Goal: Task Accomplishment & Management: Manage account settings

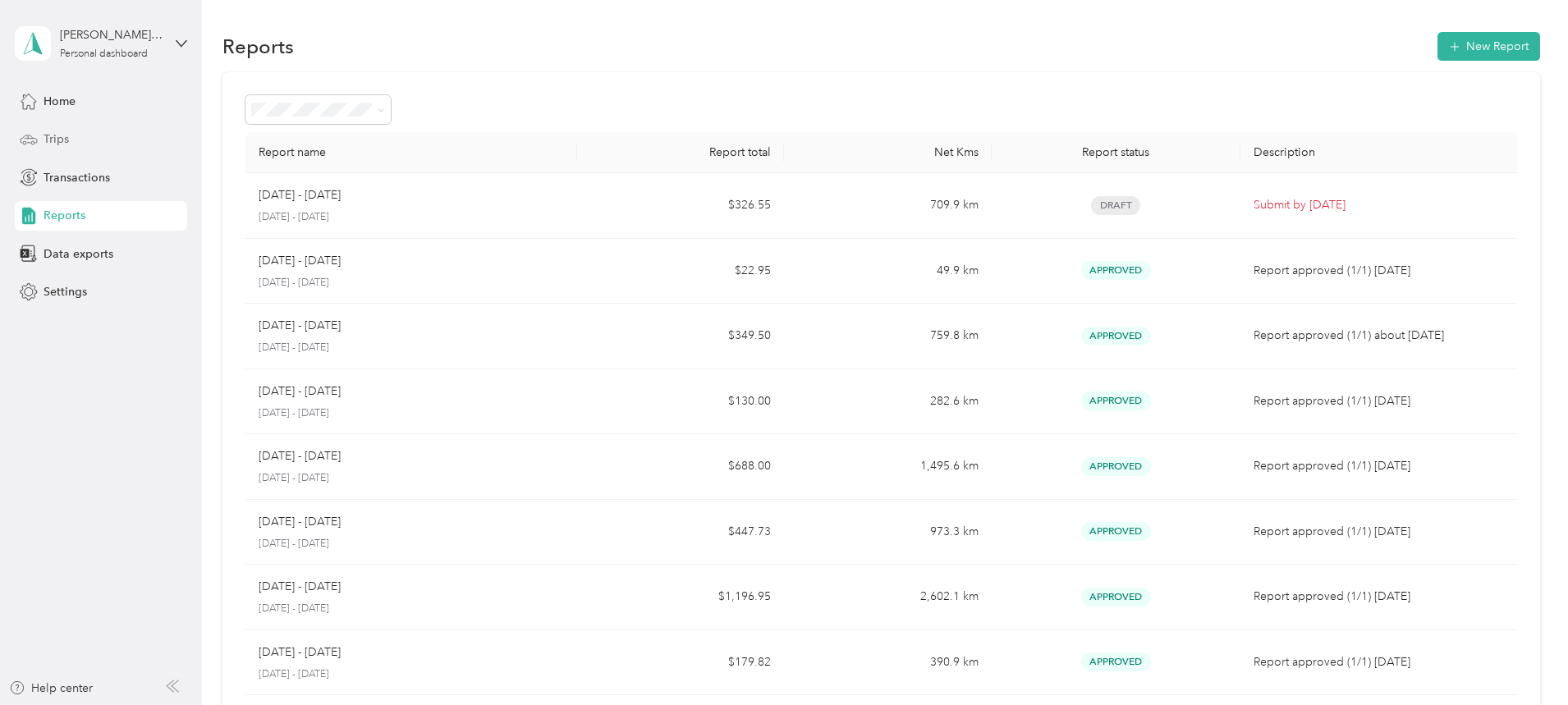
click at [53, 135] on span "Trips" at bounding box center [56, 139] width 26 height 17
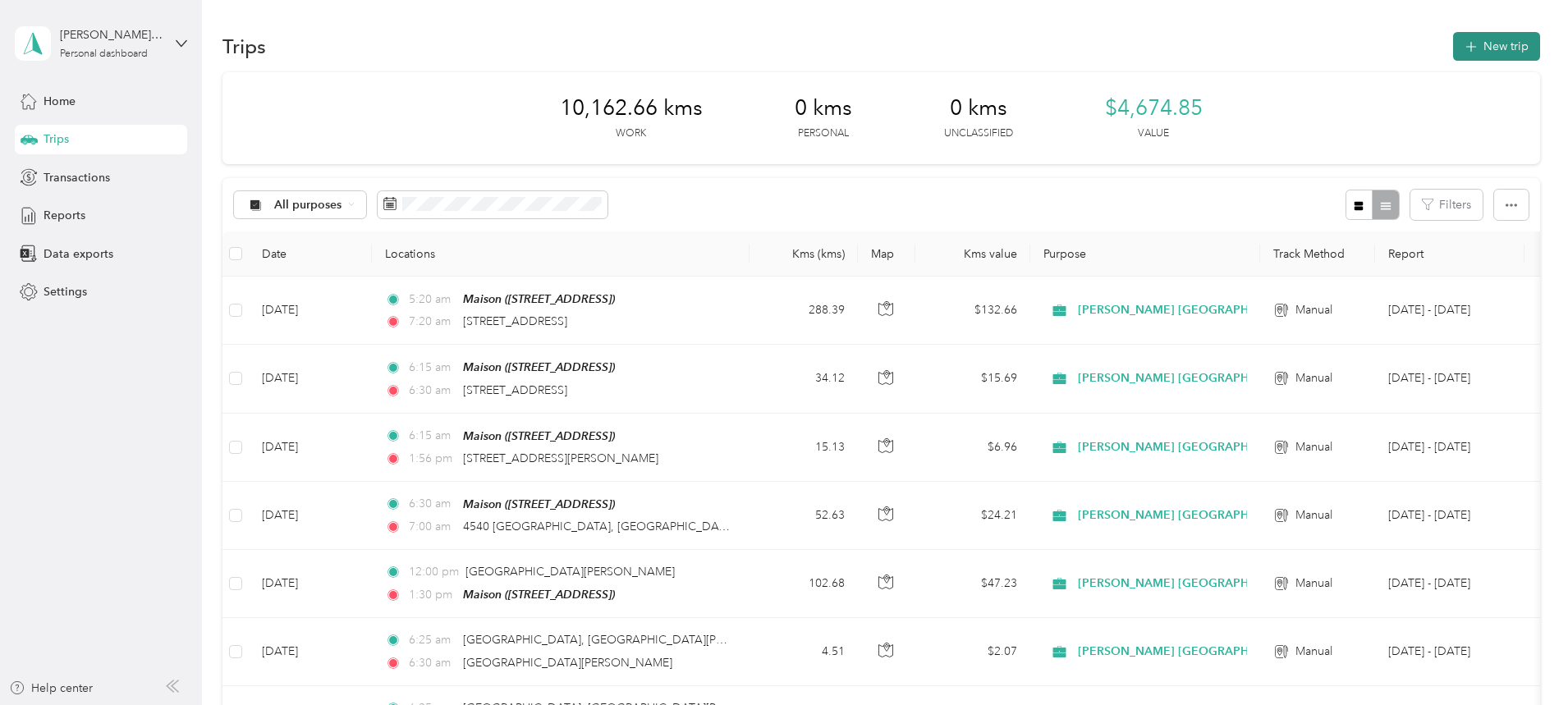
click at [754, 49] on button "New trip" at bounding box center [1496, 47] width 87 height 29
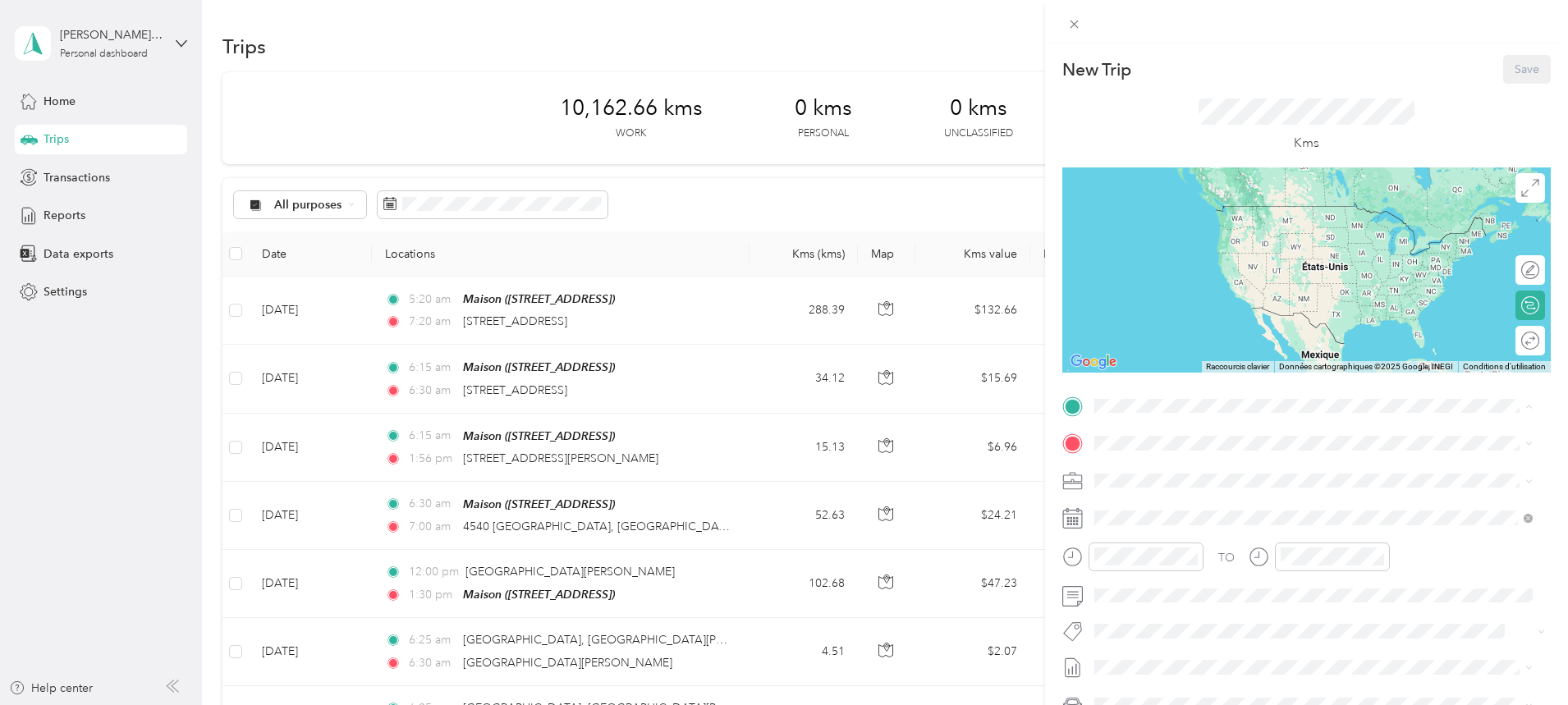
click at [754, 463] on div "Maison" at bounding box center [1178, 471] width 105 height 15
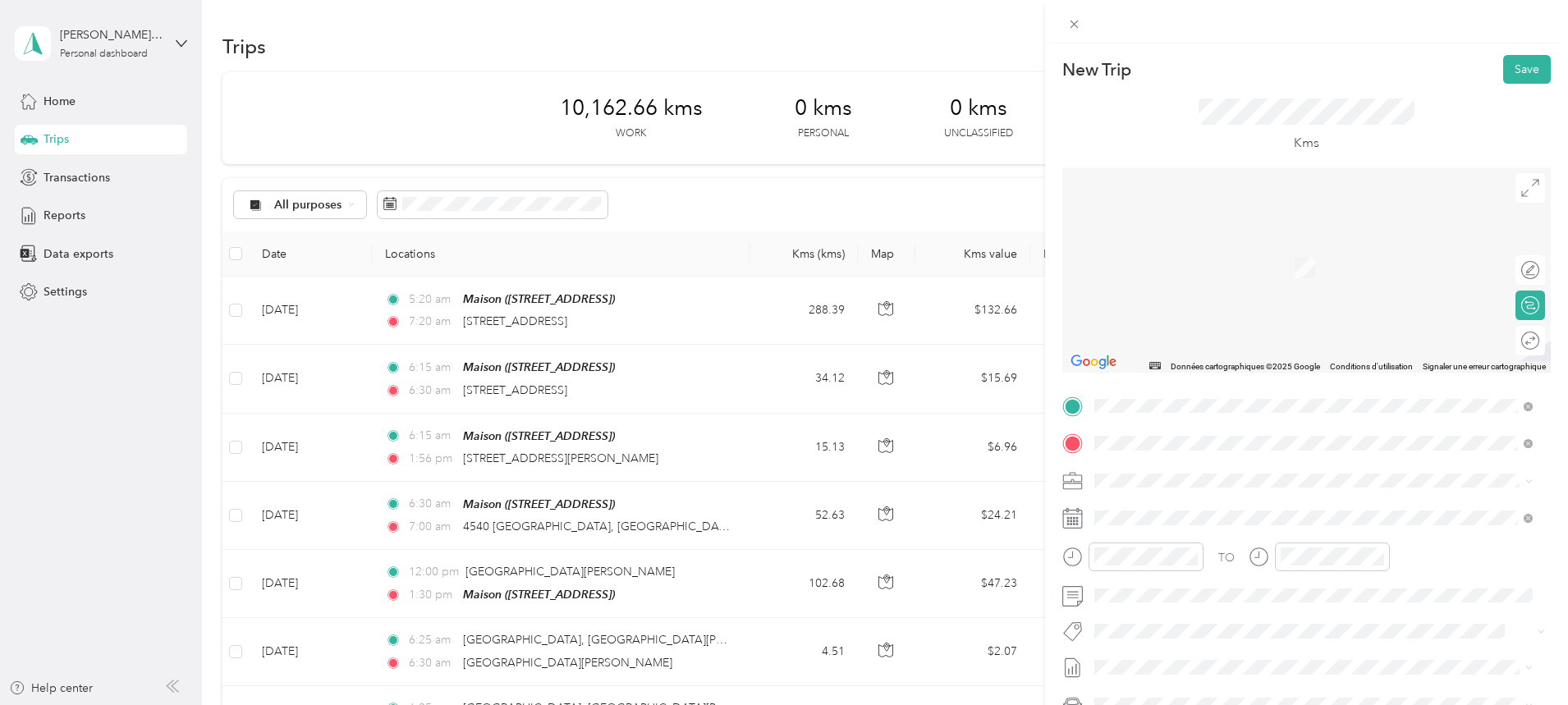
click at [754, 510] on span "[STREET_ADDRESS]" at bounding box center [1178, 502] width 105 height 15
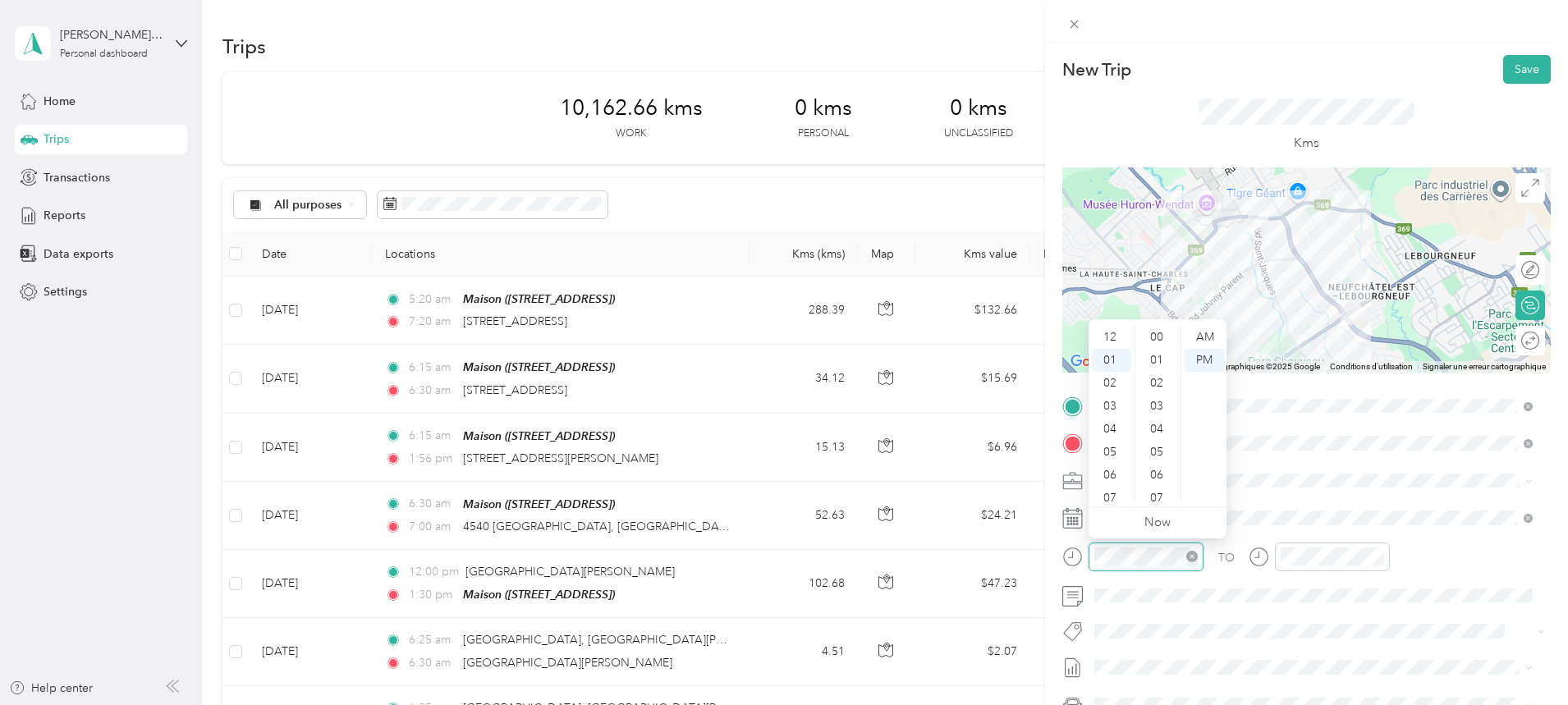
scroll to position [919, 0]
click at [754, 456] on div "06" at bounding box center [1110, 452] width 39 height 23
click at [754, 394] on div "15" at bounding box center [1158, 396] width 39 height 23
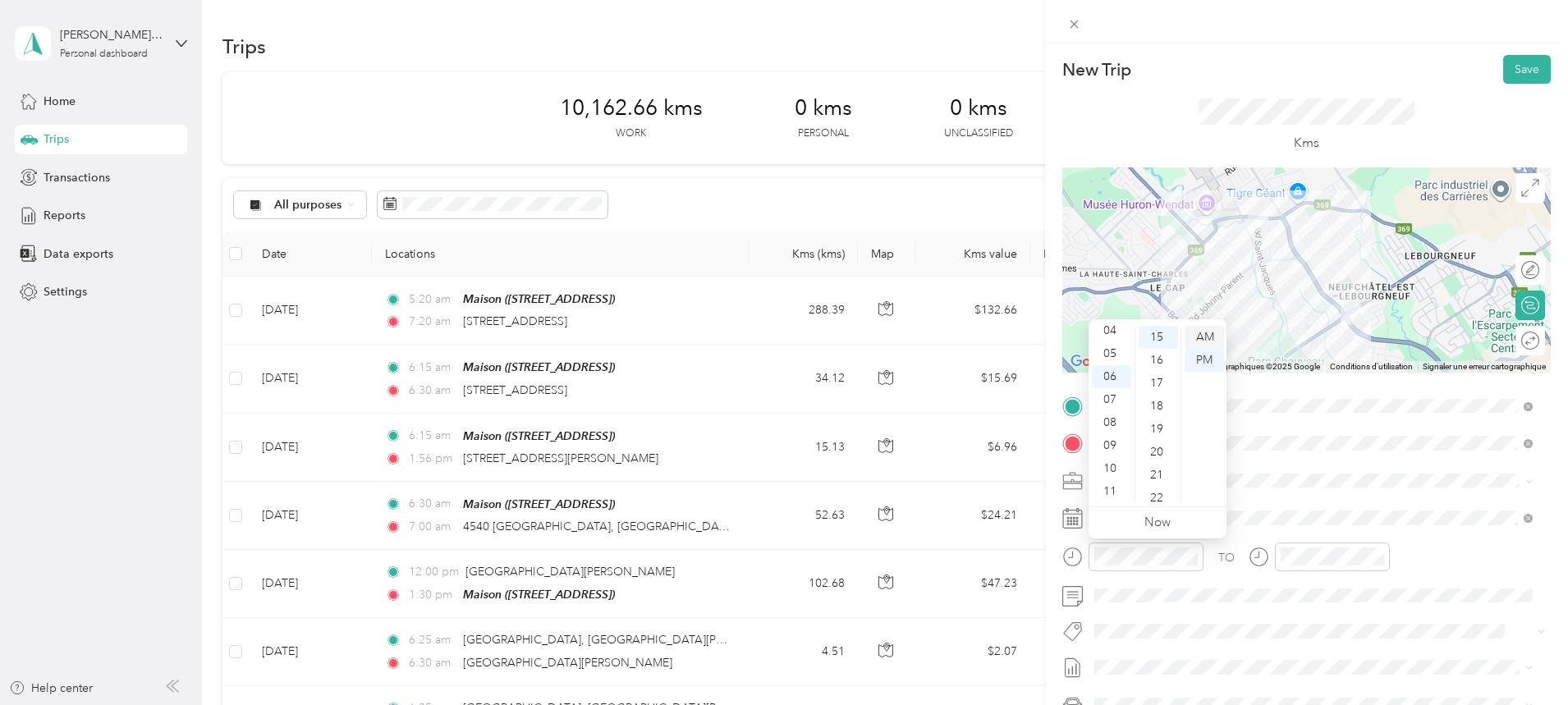
click at [754, 332] on div "AM" at bounding box center [1204, 338] width 39 height 23
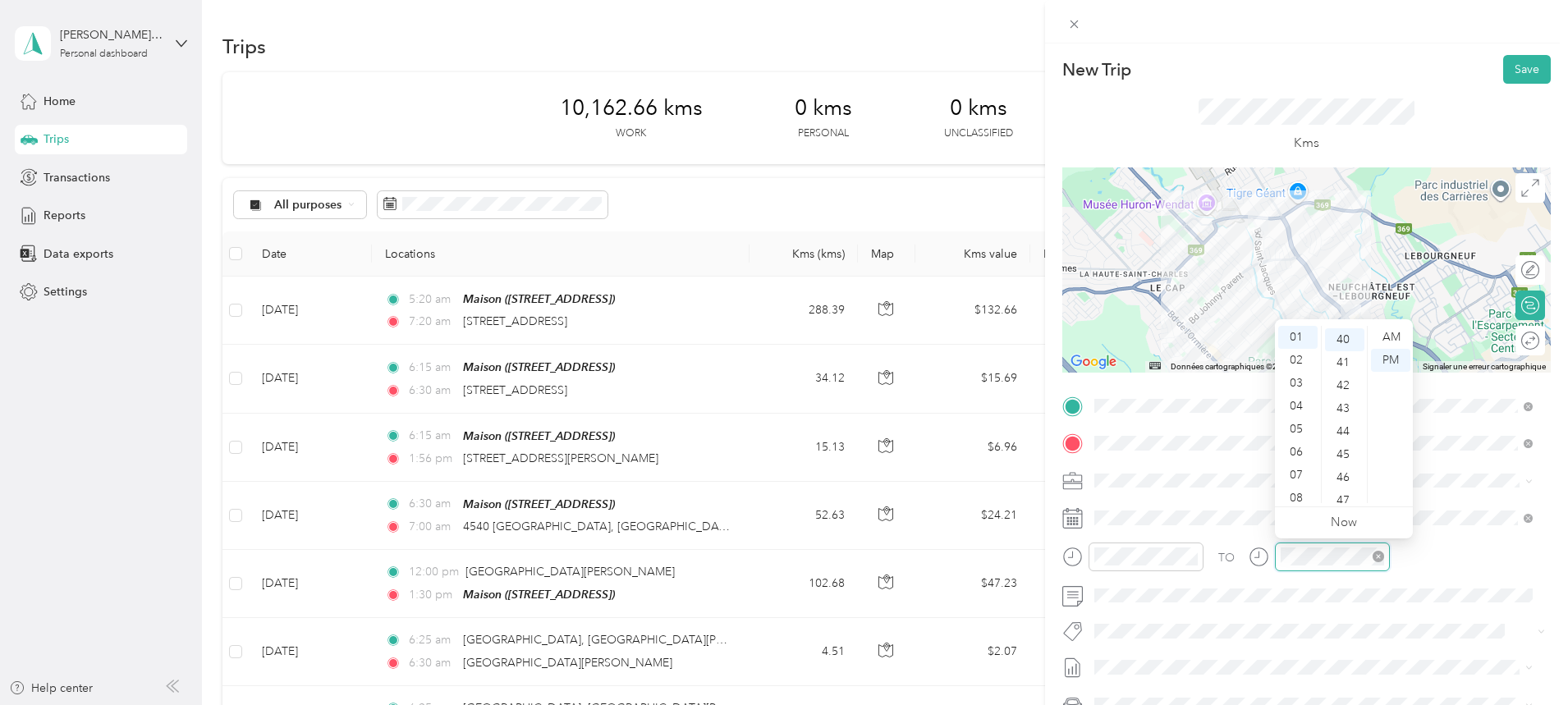
scroll to position [919, 0]
click at [754, 448] on div "06" at bounding box center [1297, 452] width 39 height 23
click at [754, 418] on div "24" at bounding box center [1343, 416] width 39 height 23
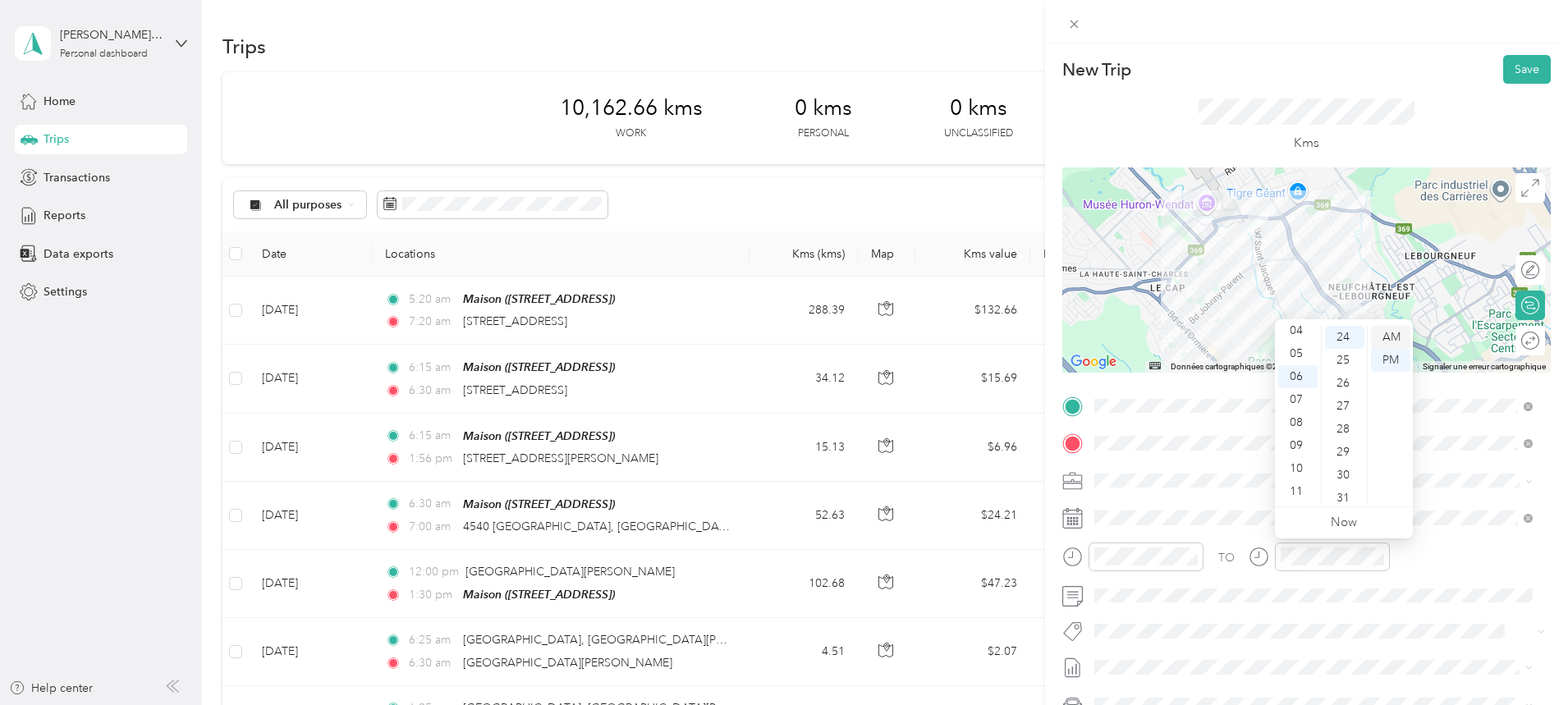
click at [754, 341] on div "AM" at bounding box center [1390, 338] width 39 height 23
click at [754, 655] on span "[PERSON_NAME] Core" at bounding box center [1164, 661] width 105 height 15
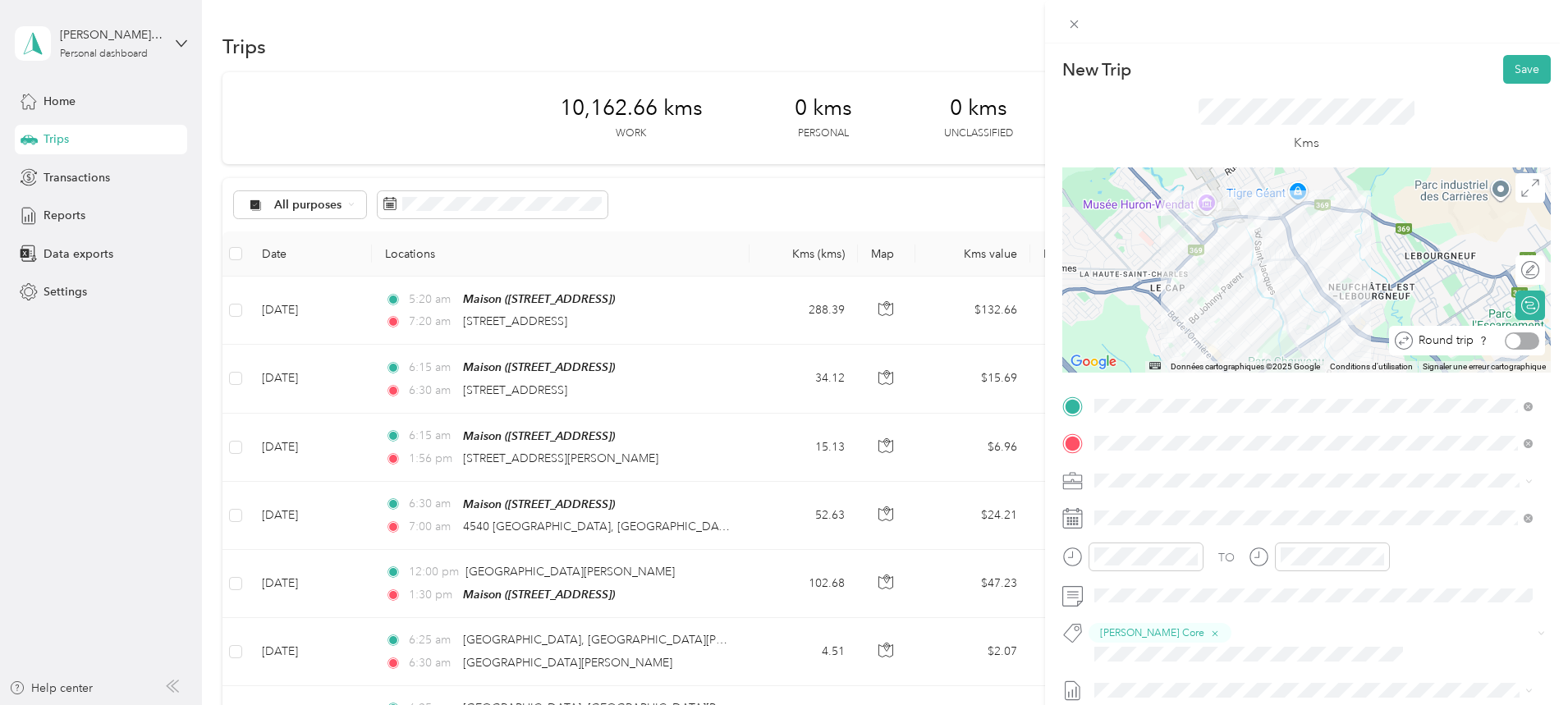
click at [754, 342] on div at bounding box center [1521, 341] width 34 height 17
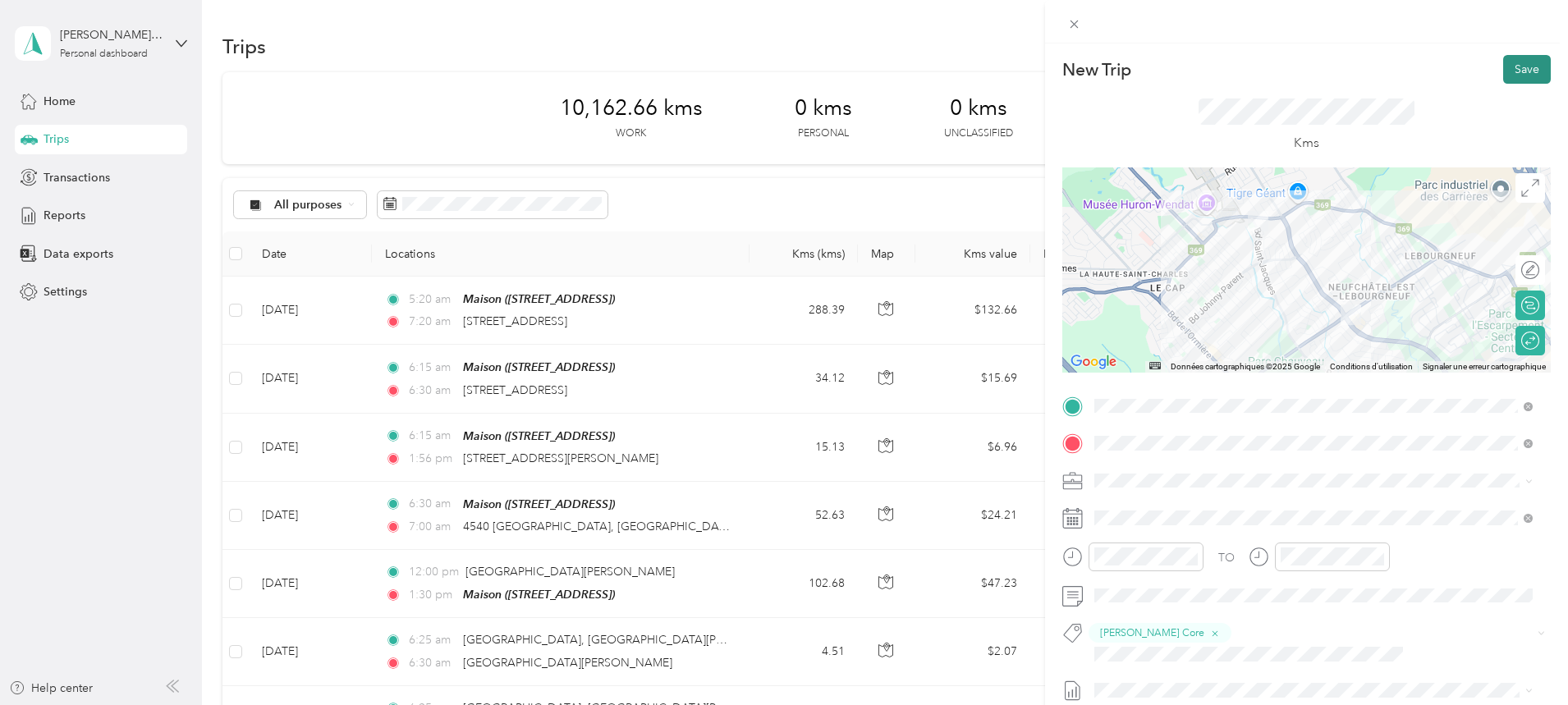
click at [754, 65] on button "Save" at bounding box center [1527, 69] width 48 height 29
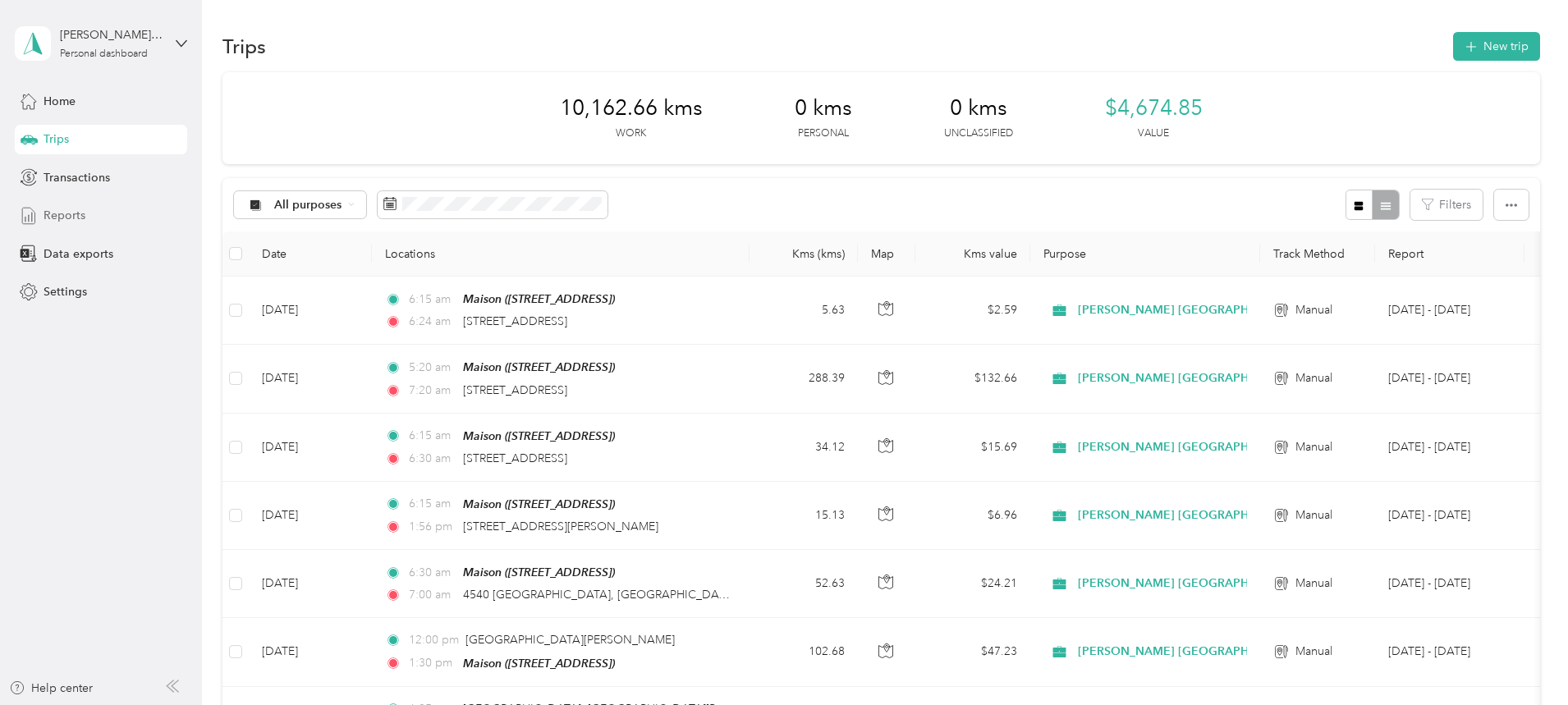
click at [40, 214] on div "Reports" at bounding box center [101, 215] width 172 height 29
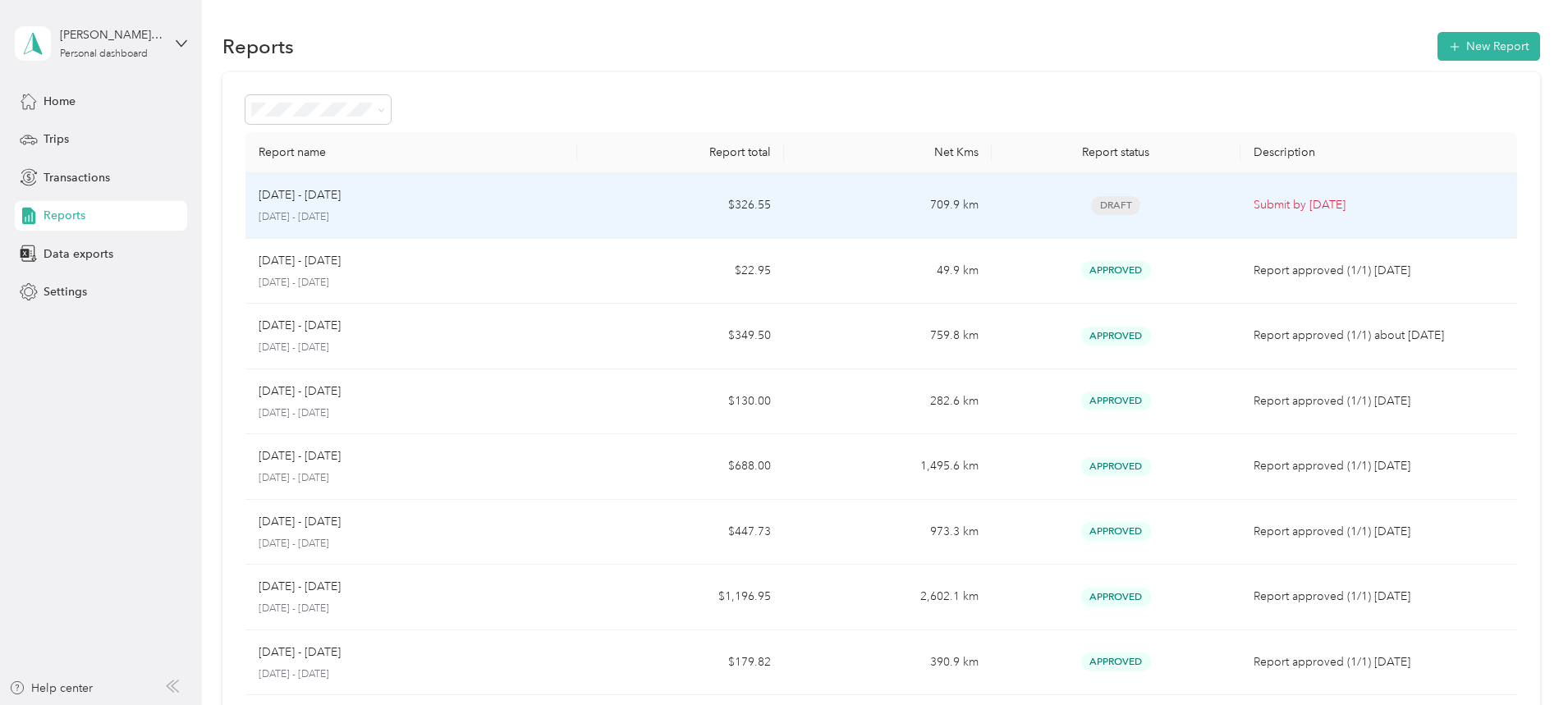
click at [754, 210] on p "Submit by [DATE]" at bounding box center [1378, 205] width 250 height 18
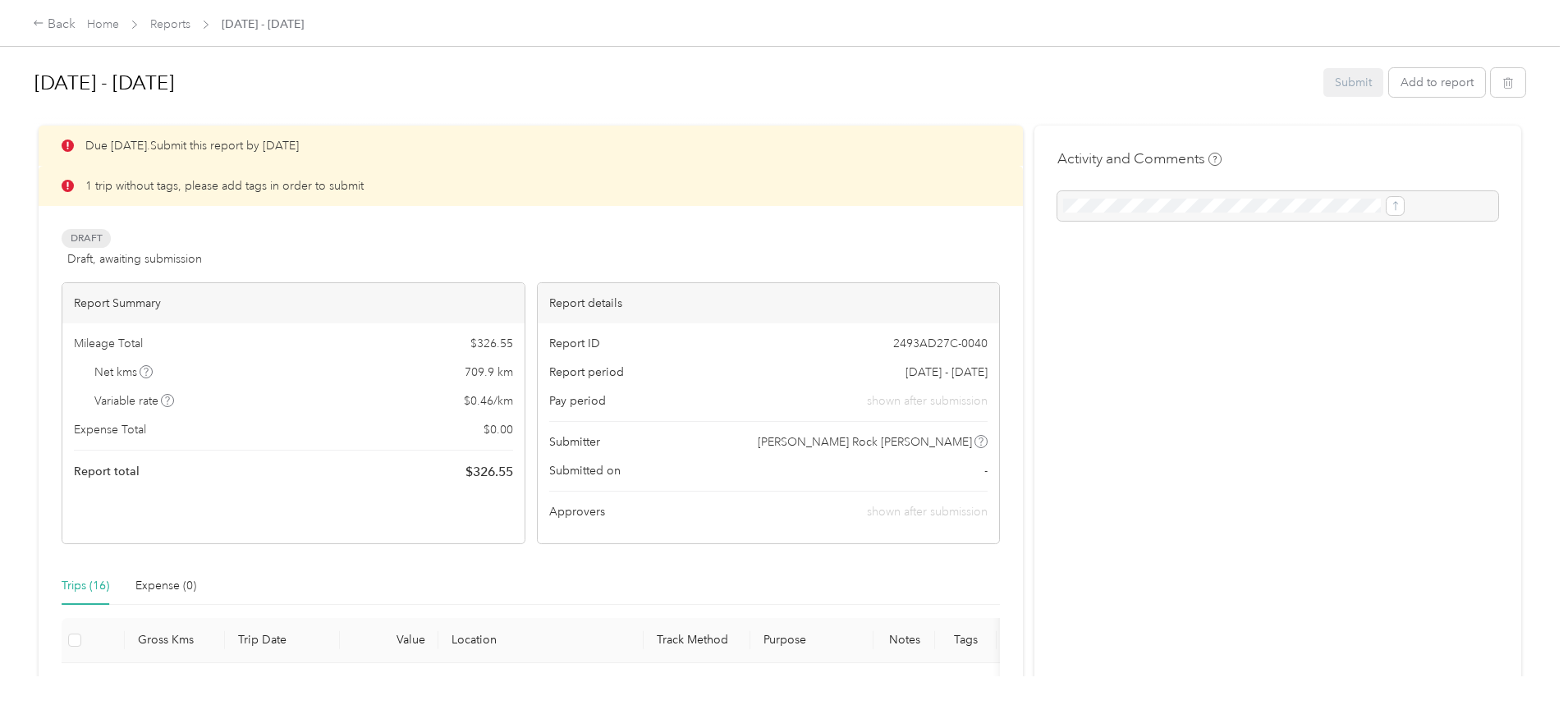
click at [363, 182] on p "1 trip without tags, please add tags in order to submit" at bounding box center [225, 186] width 278 height 17
click at [213, 190] on div "1 trip without tags, please add tags in order to submit" at bounding box center [531, 186] width 984 height 40
click at [109, 591] on div "Trips (16)" at bounding box center [86, 586] width 48 height 18
click at [109, 590] on div "Trips (16)" at bounding box center [86, 586] width 48 height 18
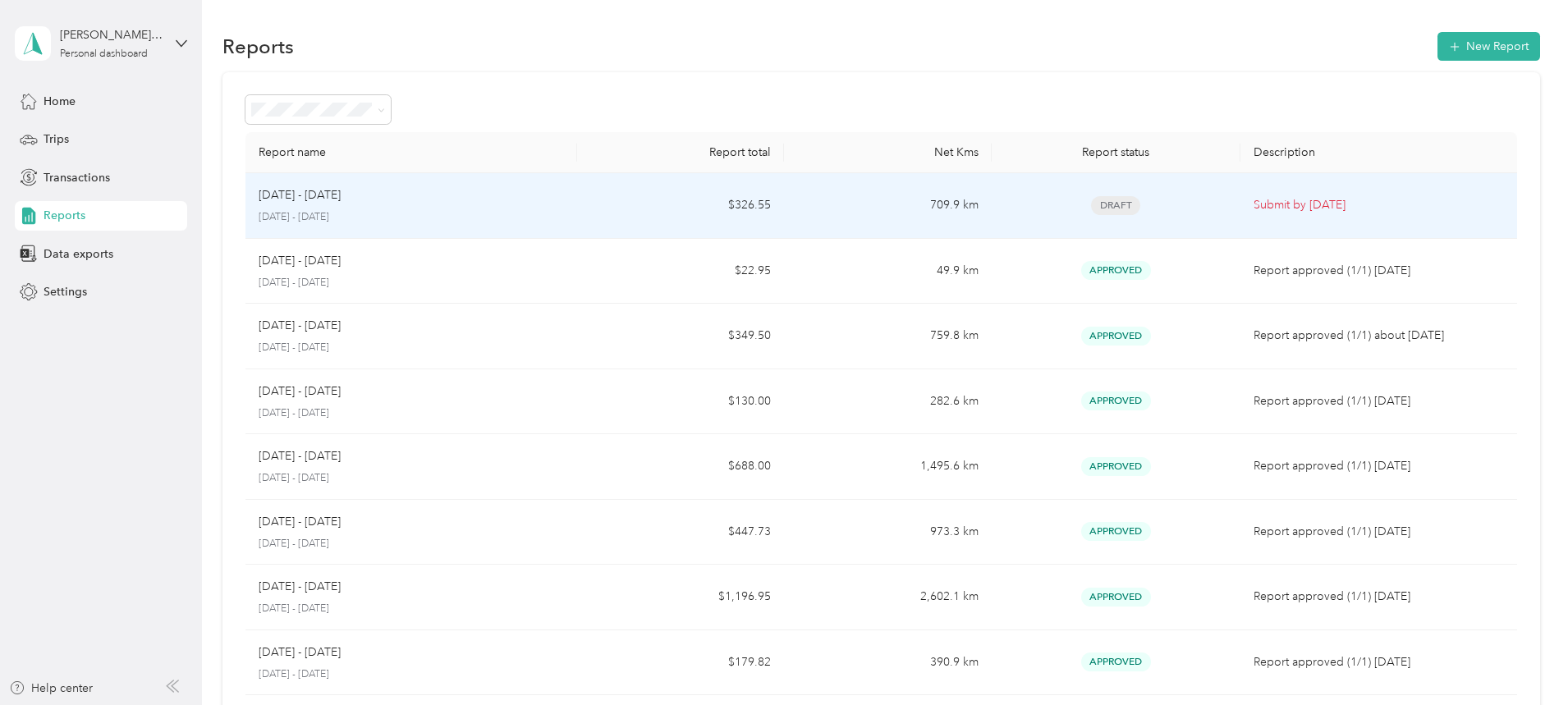
click at [564, 210] on p "[DATE] - [DATE]" at bounding box center [411, 218] width 305 height 15
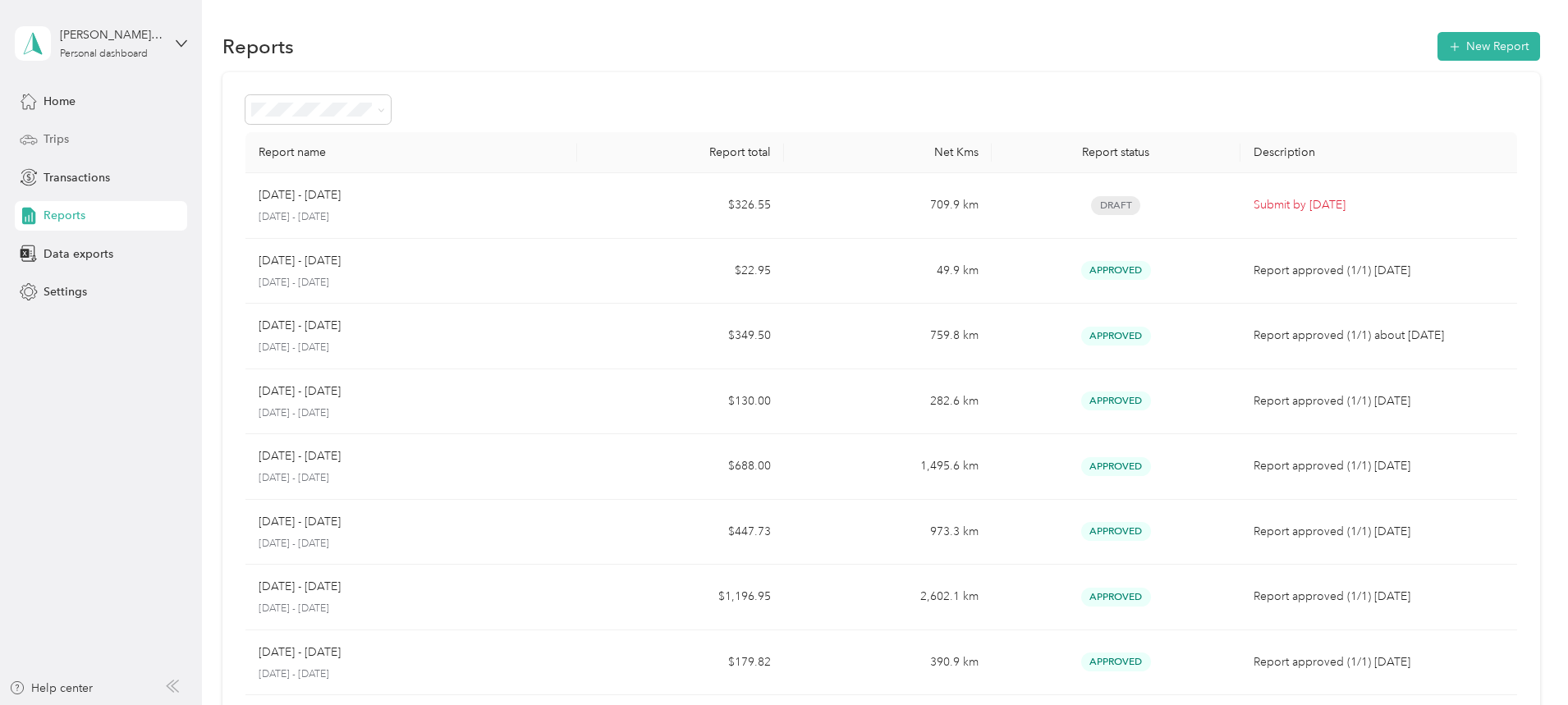
click at [72, 137] on div "Trips" at bounding box center [101, 139] width 172 height 29
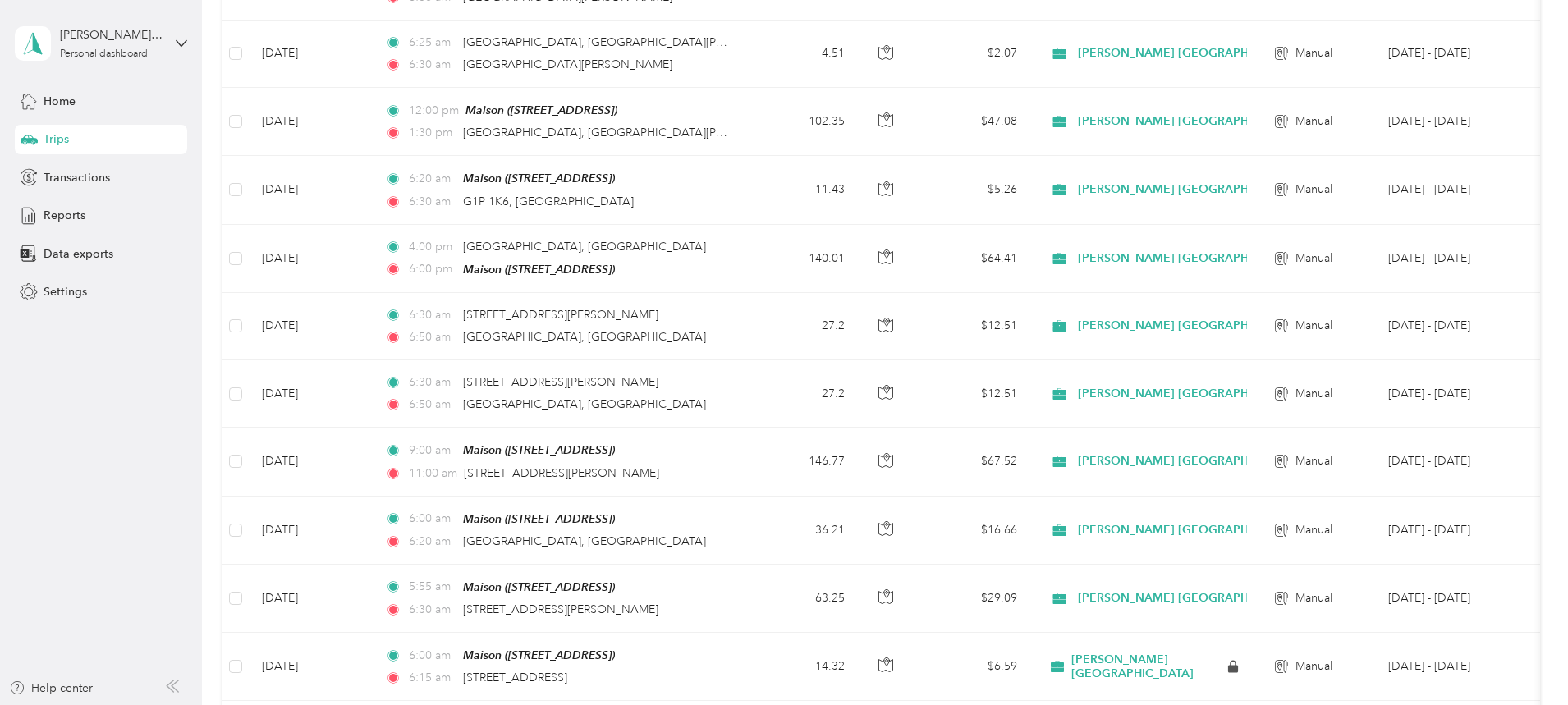
scroll to position [737, 0]
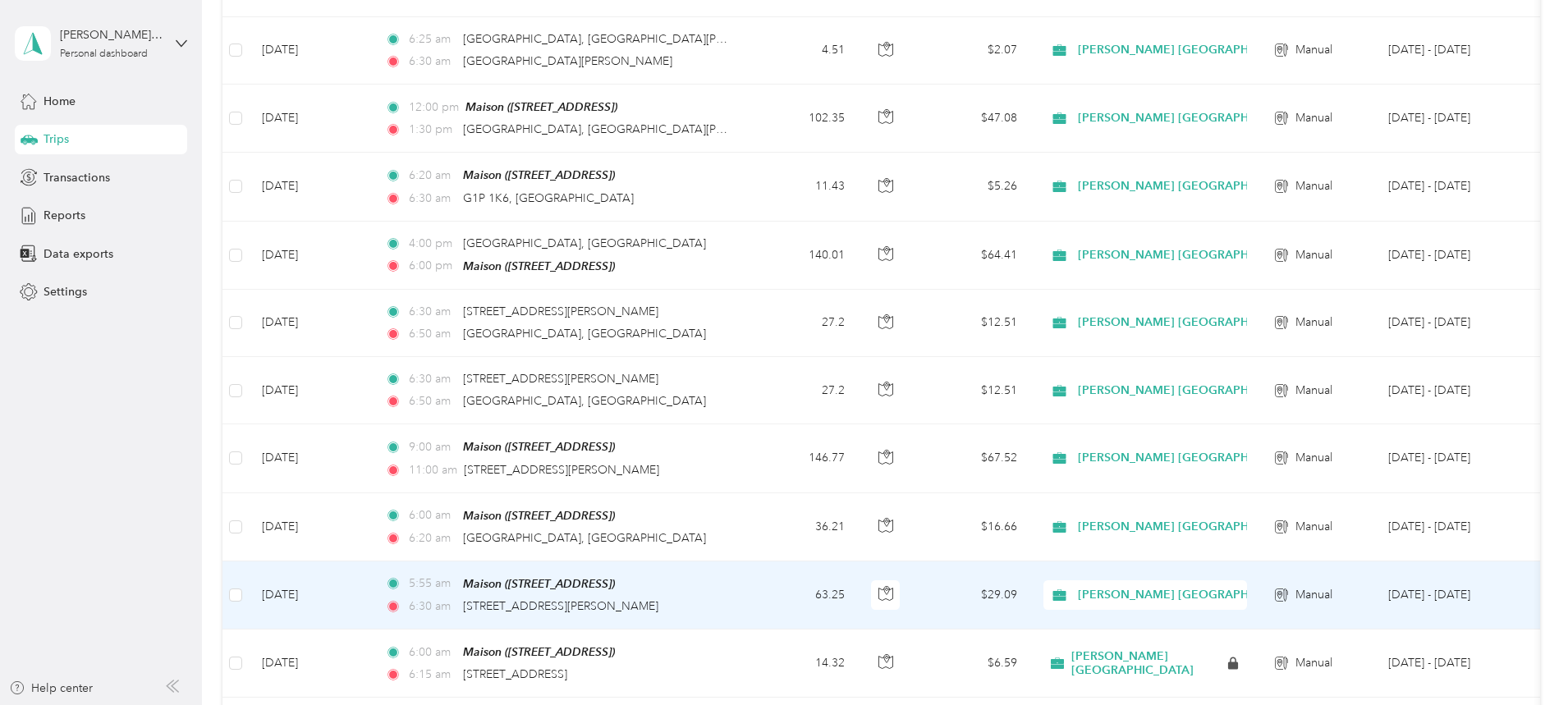
click at [667, 586] on div "5:55 am Maison ([STREET_ADDRESS]) 6:30 am [STREET_ADDRESS]-de-Laval" at bounding box center [558, 595] width 344 height 41
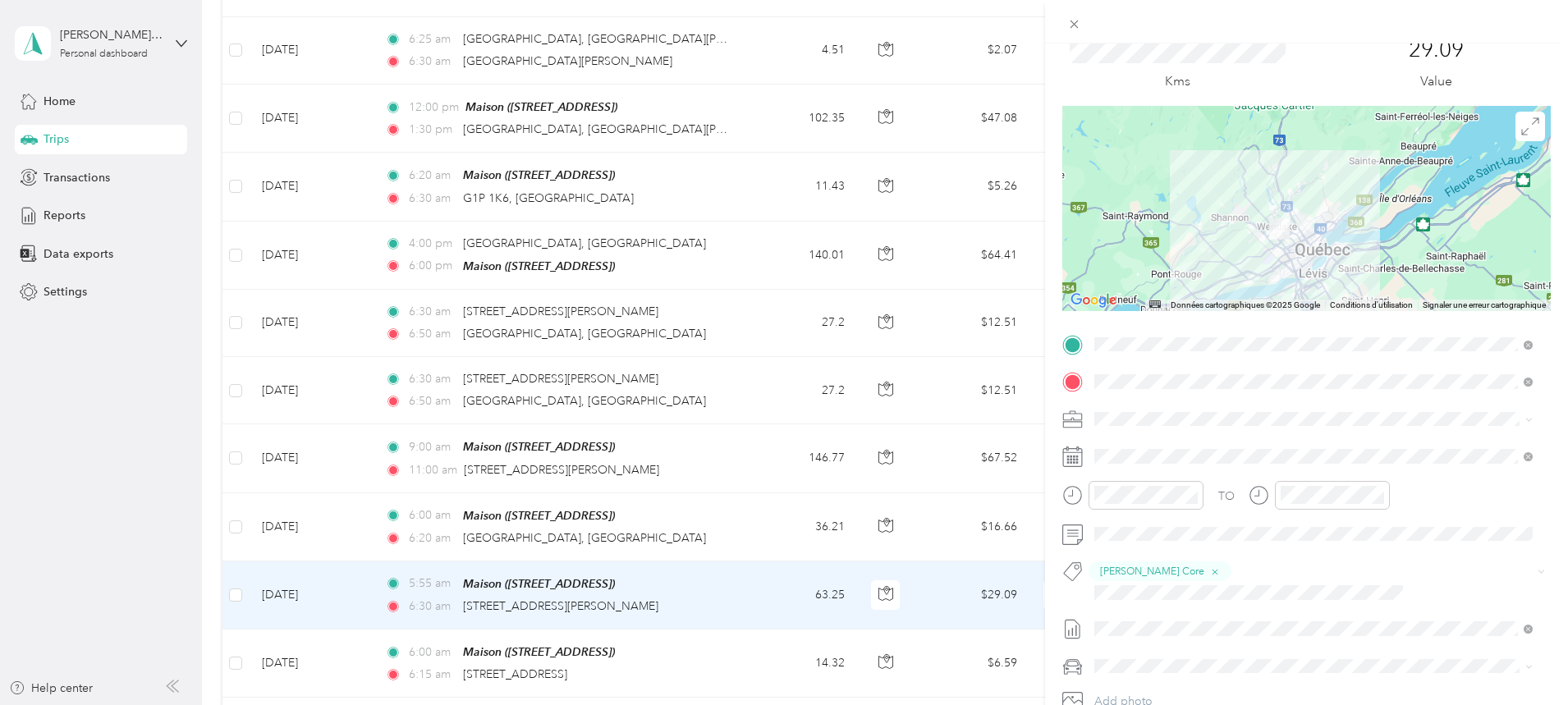
scroll to position [83, 0]
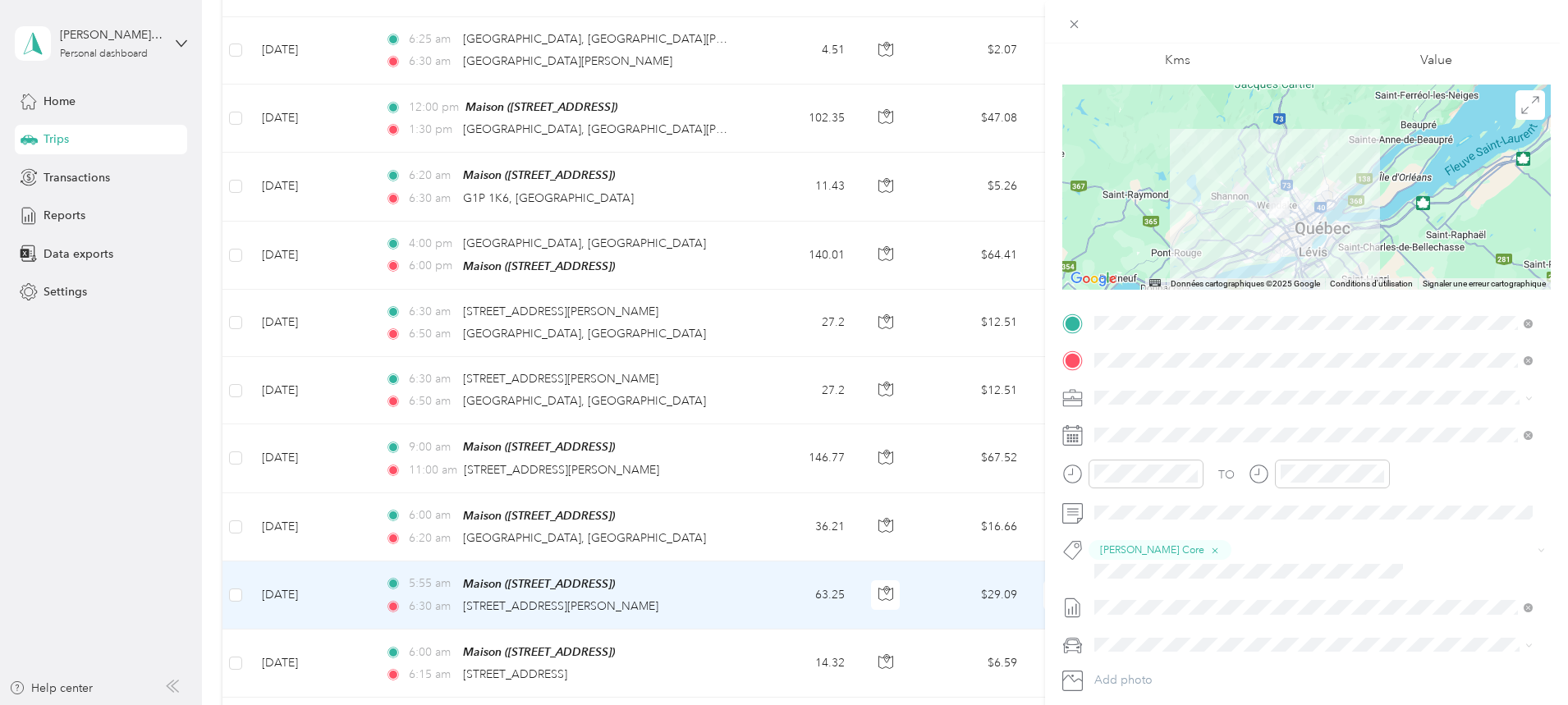
click at [654, 520] on div "Trip details Save This trip cannot be edited because it is either under review,…" at bounding box center [784, 352] width 1568 height 705
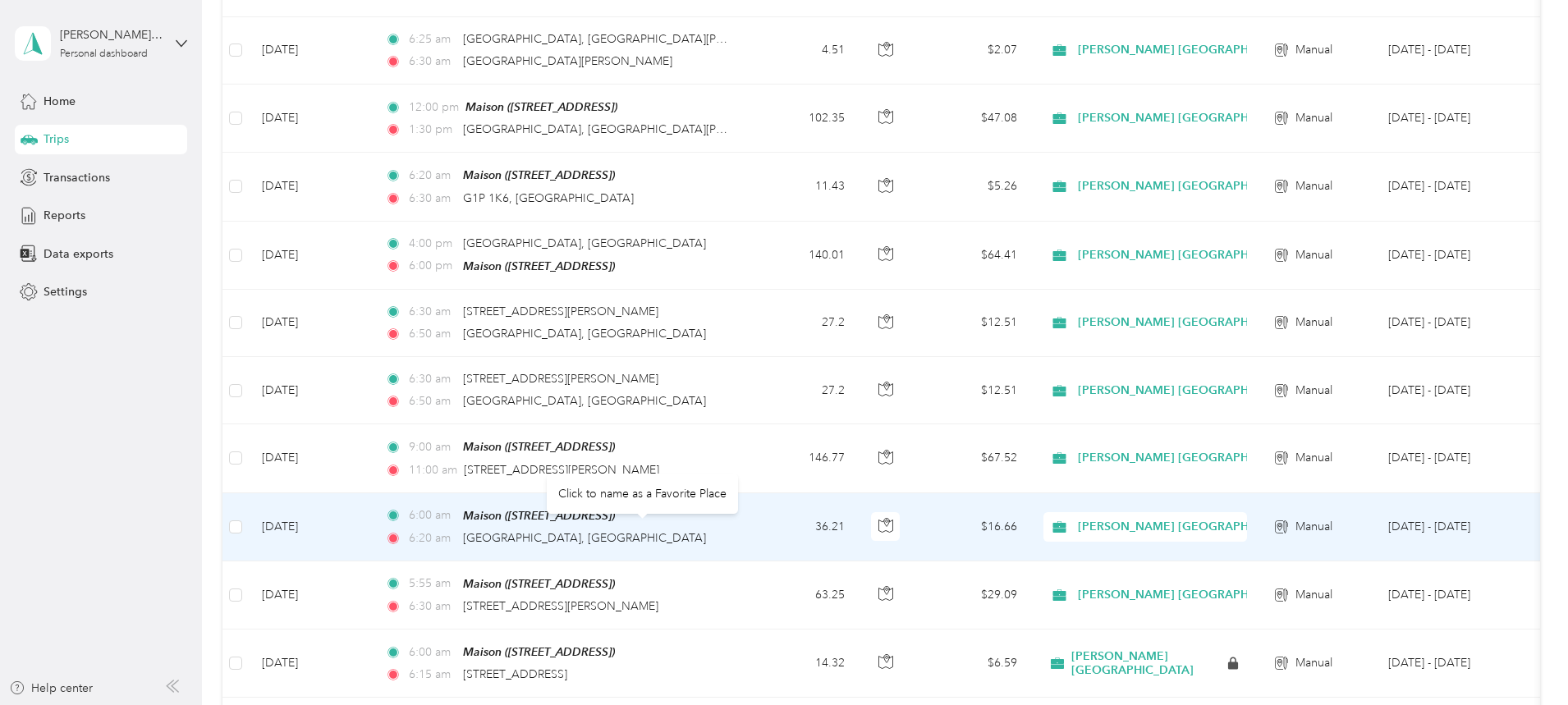
click at [634, 529] on div "[GEOGRAPHIC_DATA], [GEOGRAPHIC_DATA]" at bounding box center [584, 538] width 243 height 18
click at [627, 531] on span "[GEOGRAPHIC_DATA], [GEOGRAPHIC_DATA]" at bounding box center [584, 538] width 243 height 14
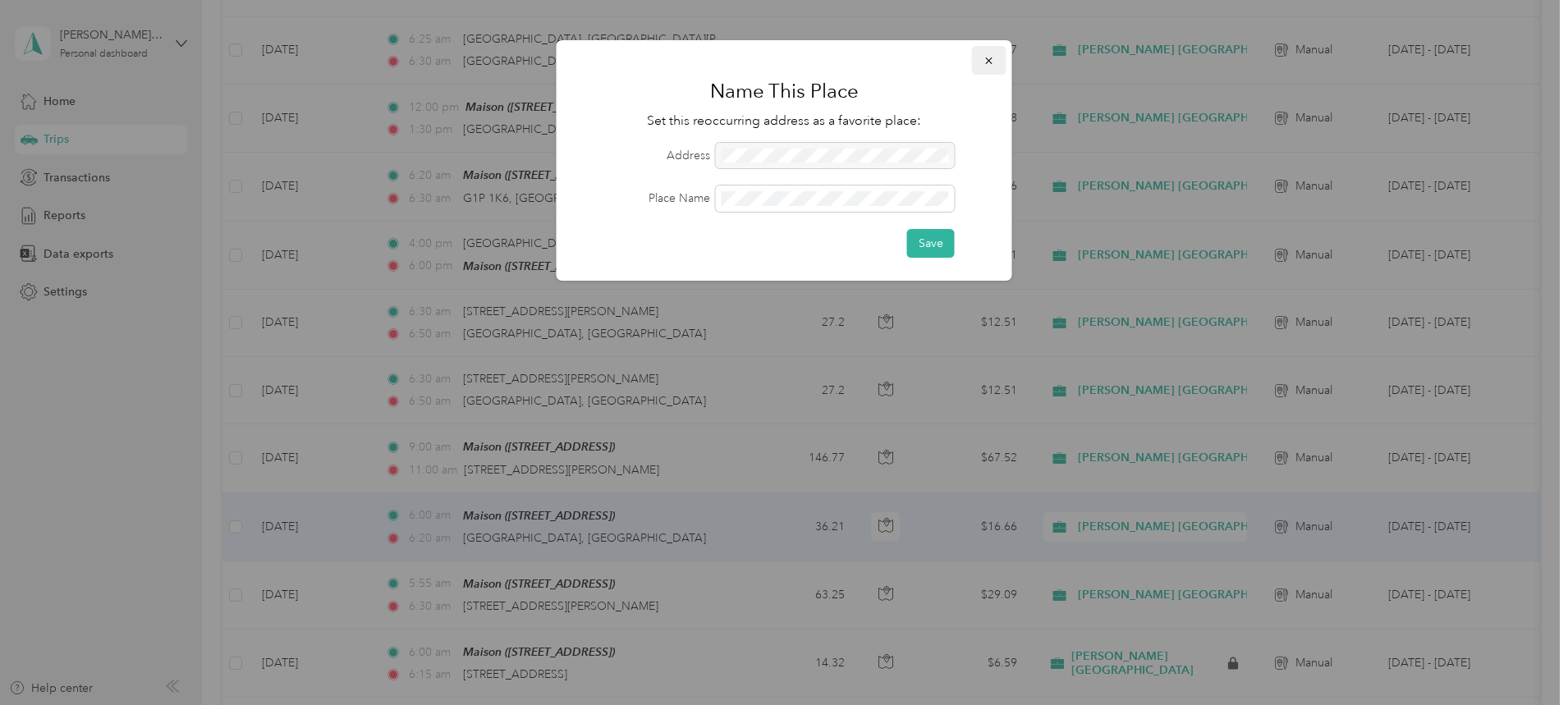
click at [754, 57] on icon "button" at bounding box center [990, 61] width 11 height 11
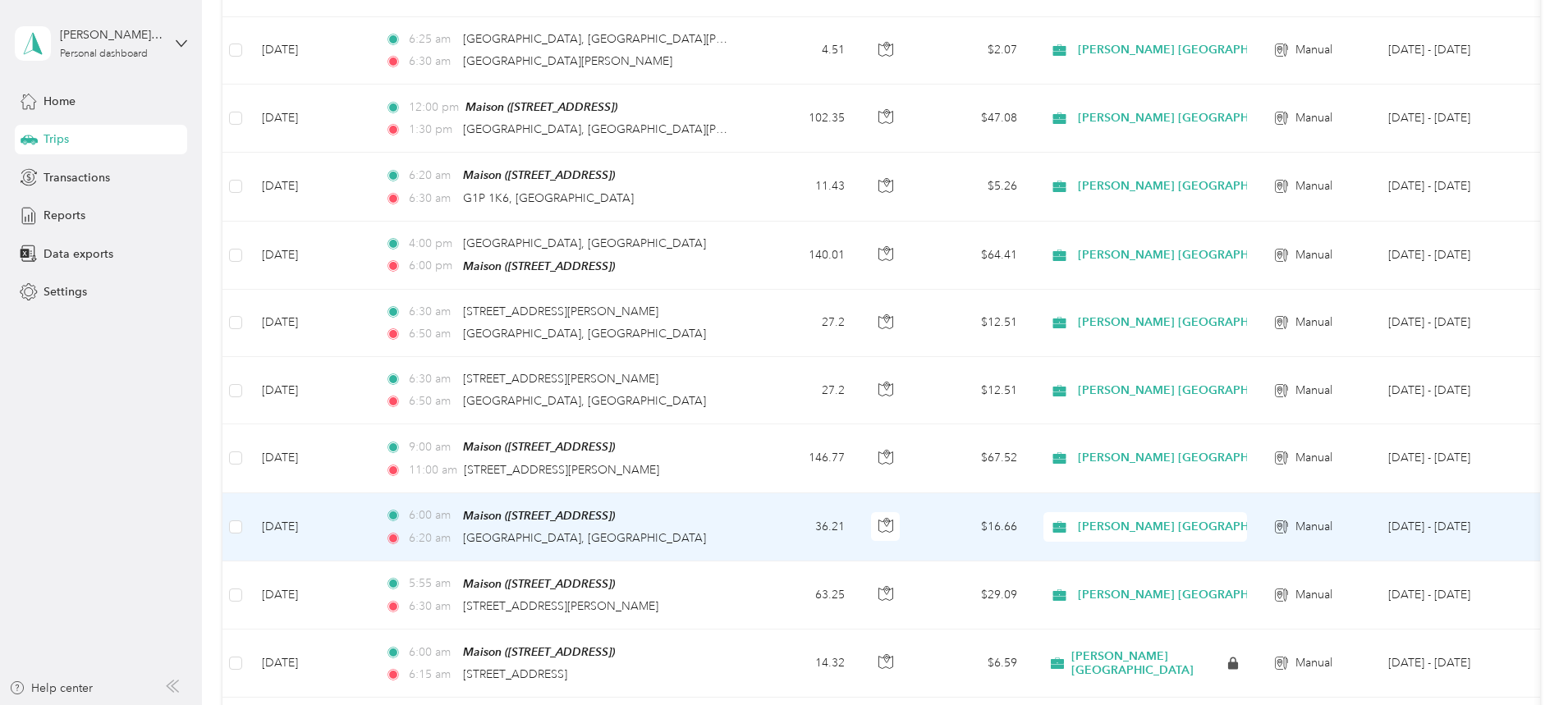
click at [372, 521] on td "[DATE]" at bounding box center [309, 528] width 123 height 69
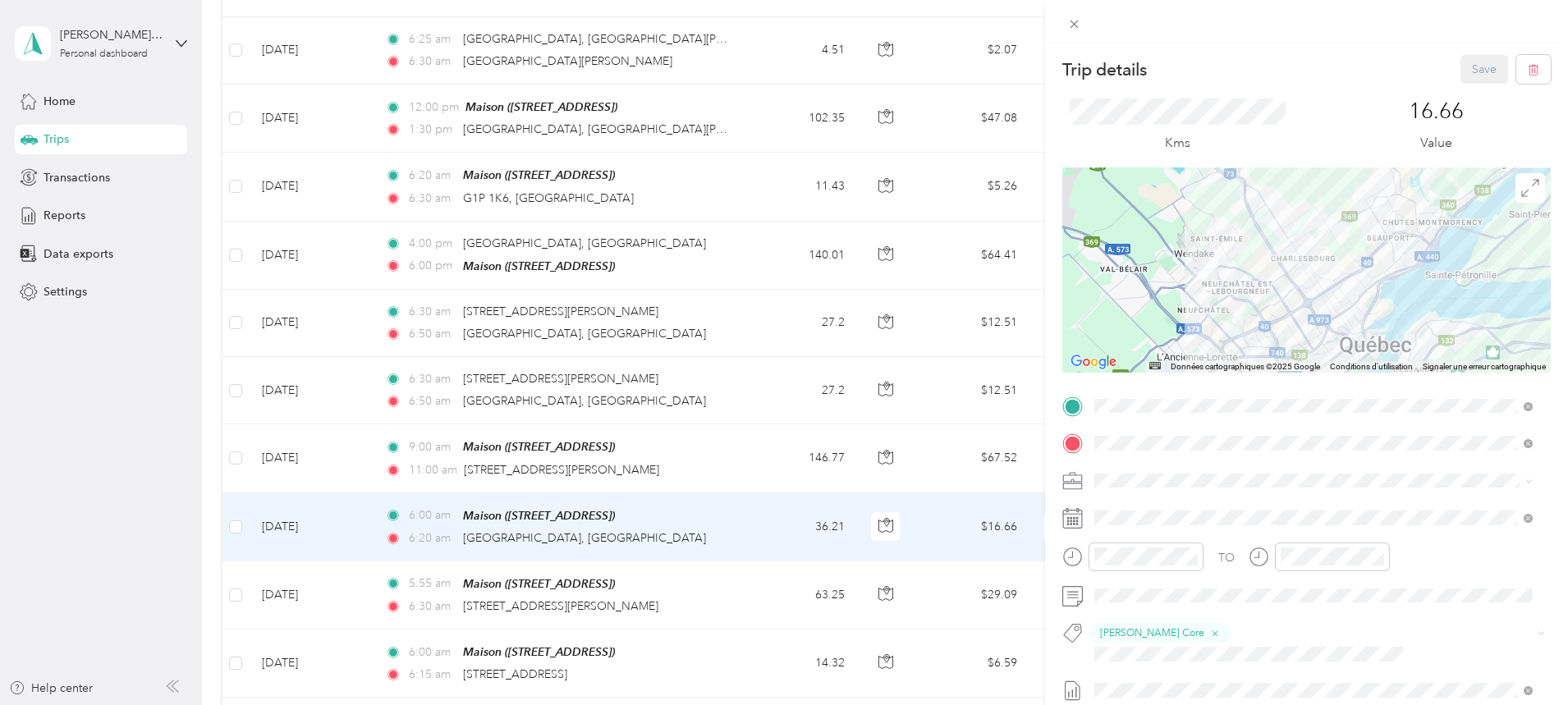
click at [466, 458] on div "Trip details Save This trip cannot be edited because it is either under review,…" at bounding box center [784, 352] width 1568 height 705
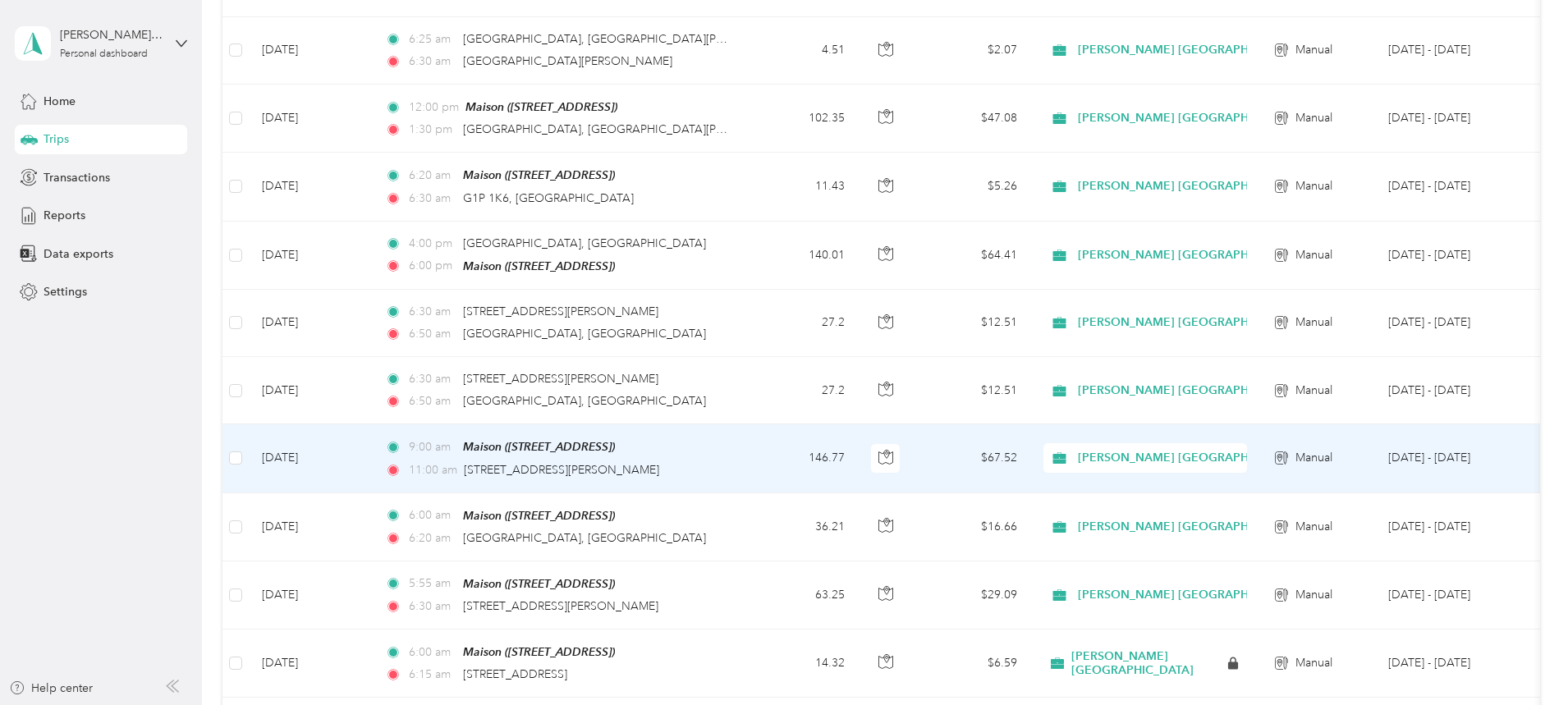
click at [372, 452] on td "[DATE]" at bounding box center [309, 459] width 123 height 69
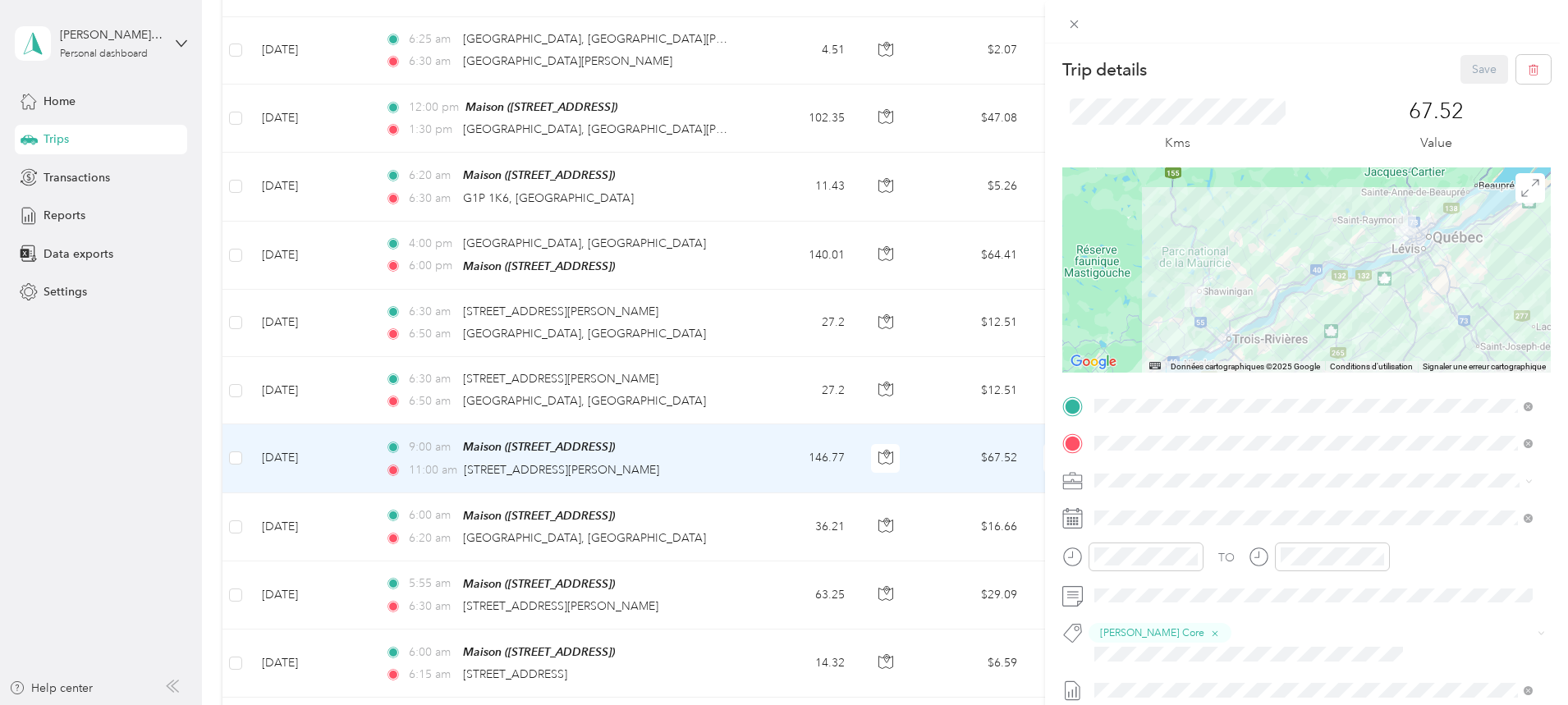
click at [467, 392] on div "Trip details Save This trip cannot be edited because it is either under review,…" at bounding box center [784, 352] width 1568 height 705
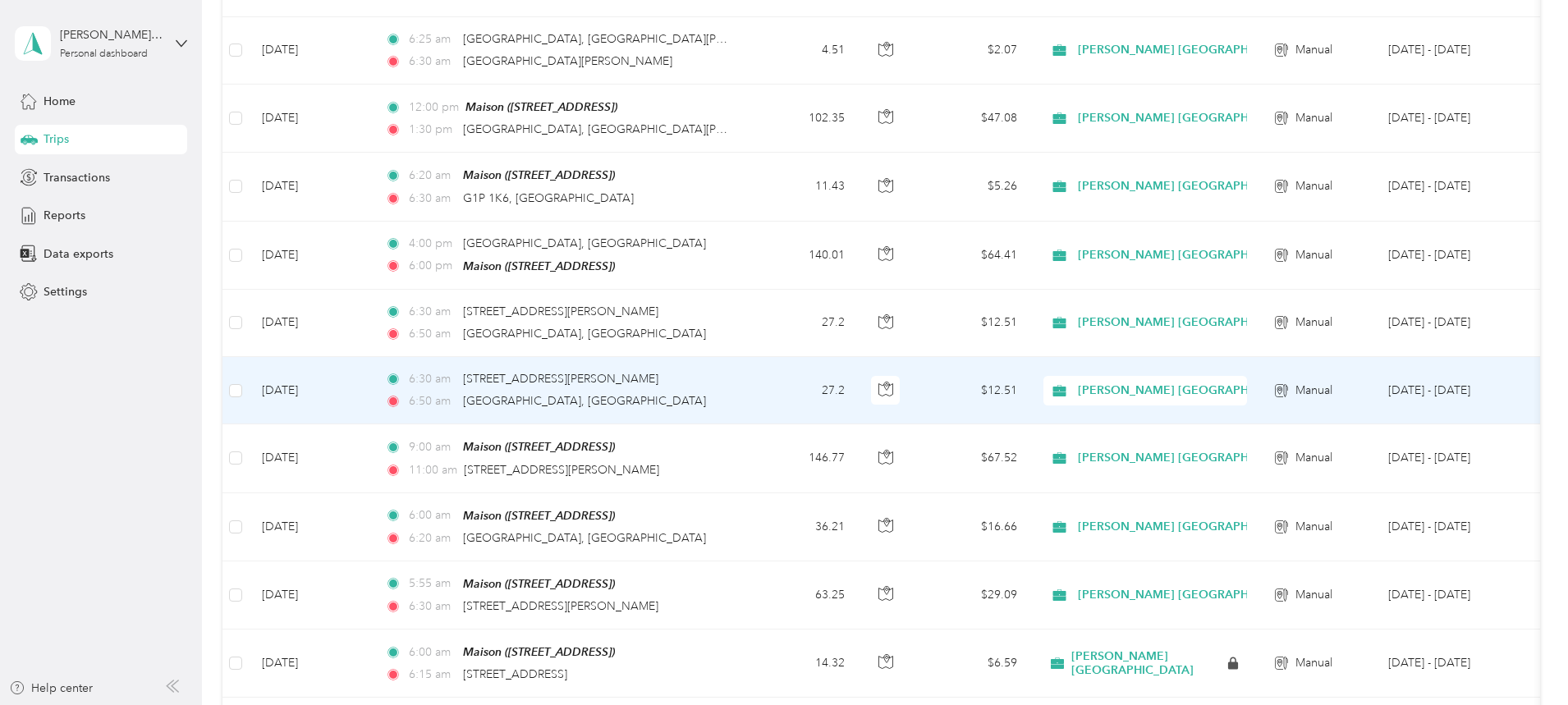
click at [372, 391] on td "[DATE]" at bounding box center [309, 390] width 123 height 68
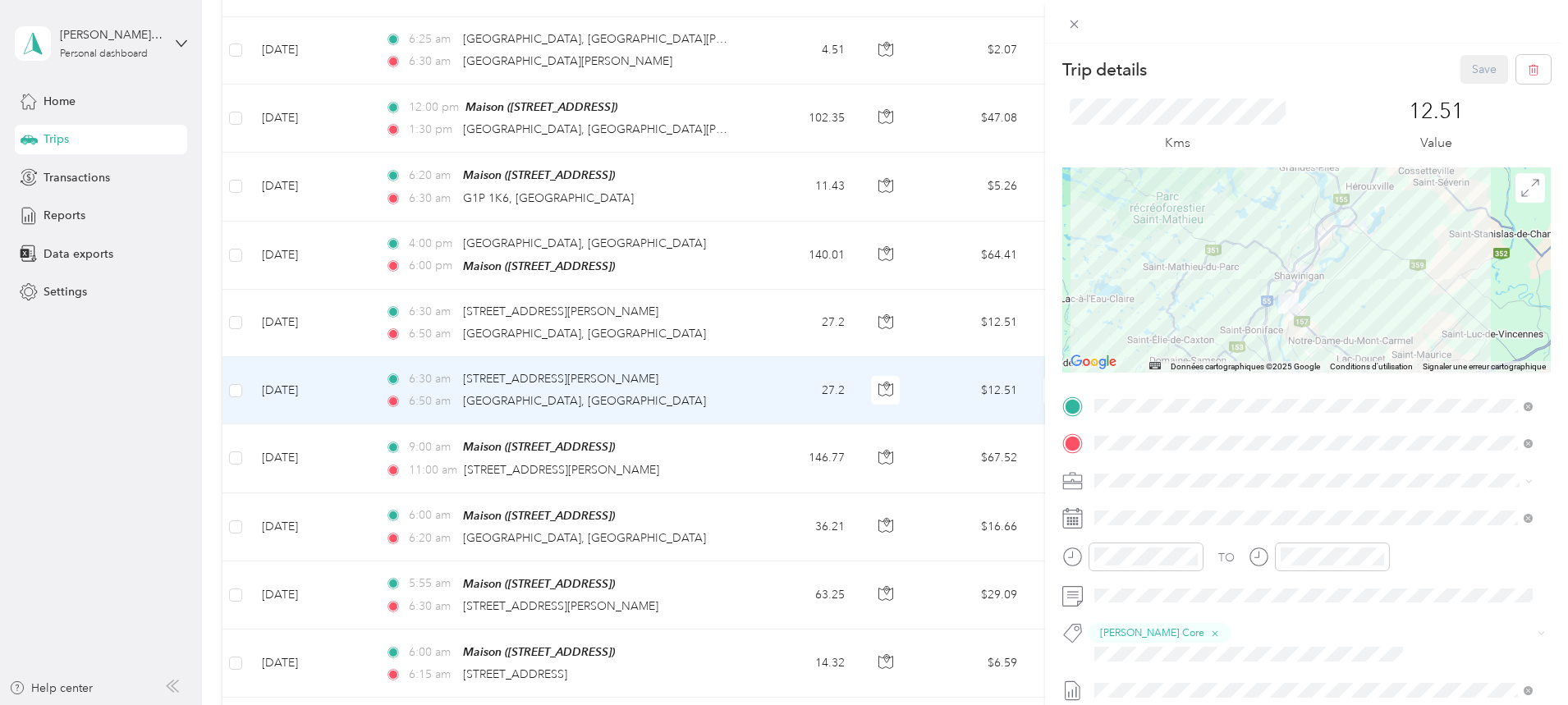
click at [457, 327] on div "Trip details Save This trip cannot be edited because it is either under review,…" at bounding box center [784, 352] width 1568 height 705
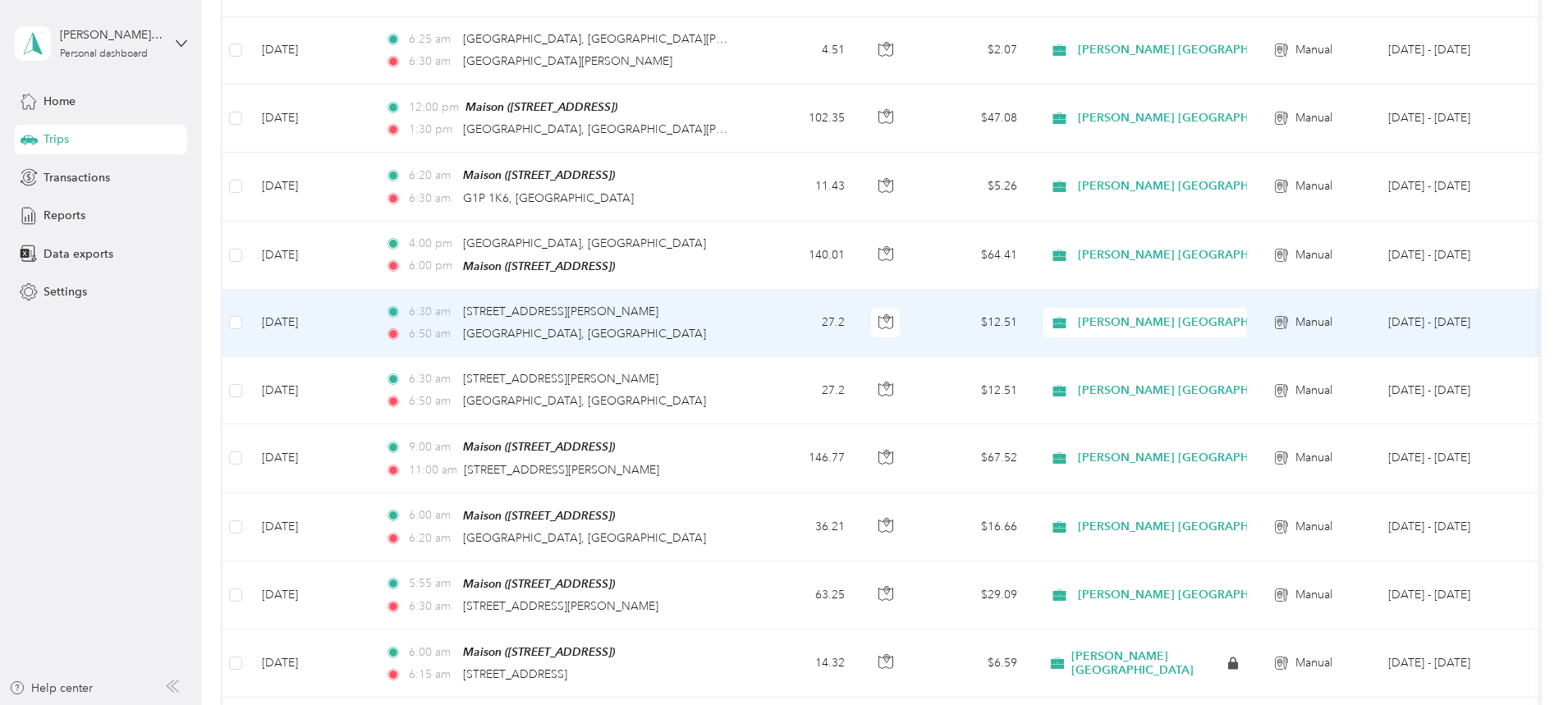
click at [372, 325] on td "[DATE]" at bounding box center [309, 323] width 123 height 68
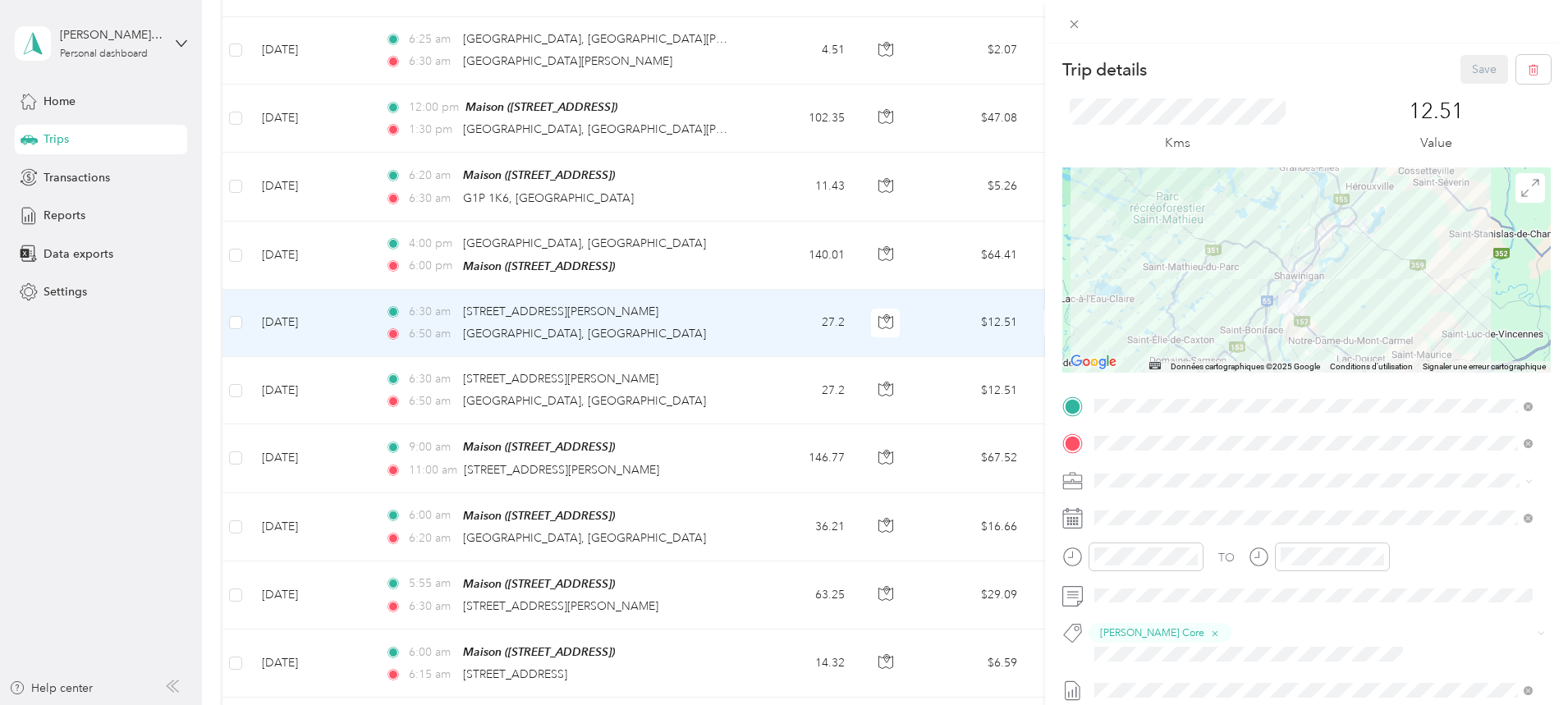
click at [465, 259] on div "Trip details Save This trip cannot be edited because it is either under review,…" at bounding box center [784, 352] width 1568 height 705
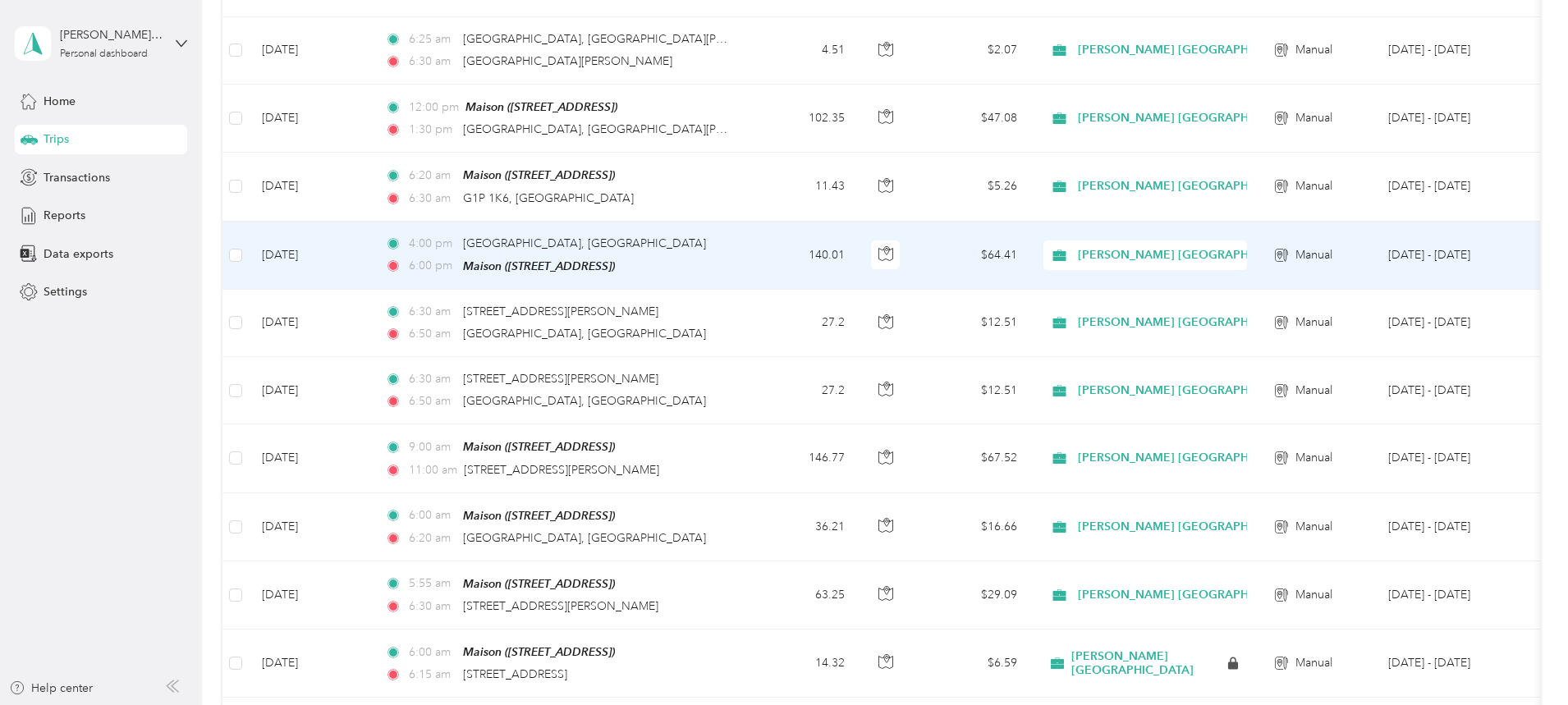
click at [372, 255] on td "[DATE]" at bounding box center [309, 256] width 123 height 69
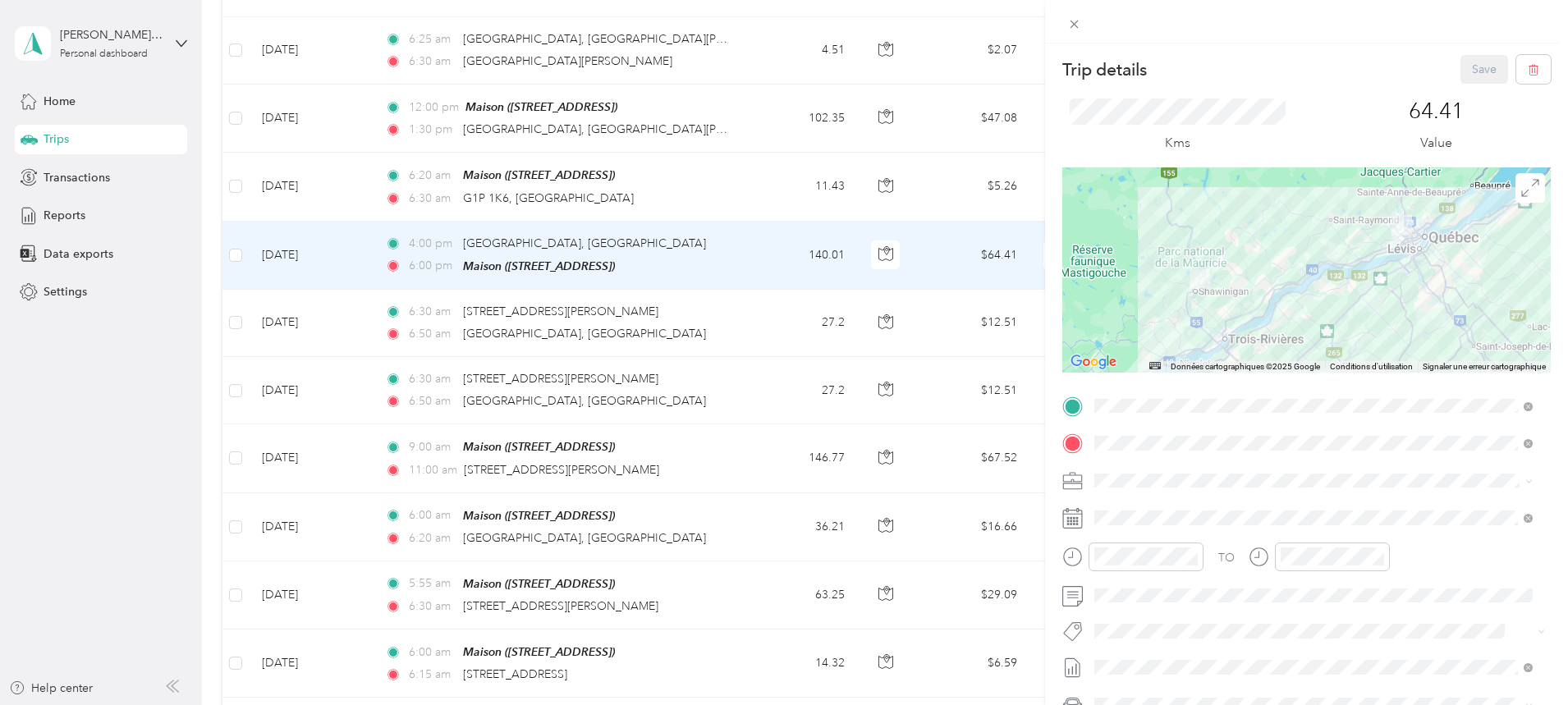
click at [754, 656] on span "[PERSON_NAME] Core" at bounding box center [1164, 654] width 105 height 15
click at [754, 69] on button "Save" at bounding box center [1484, 69] width 48 height 29
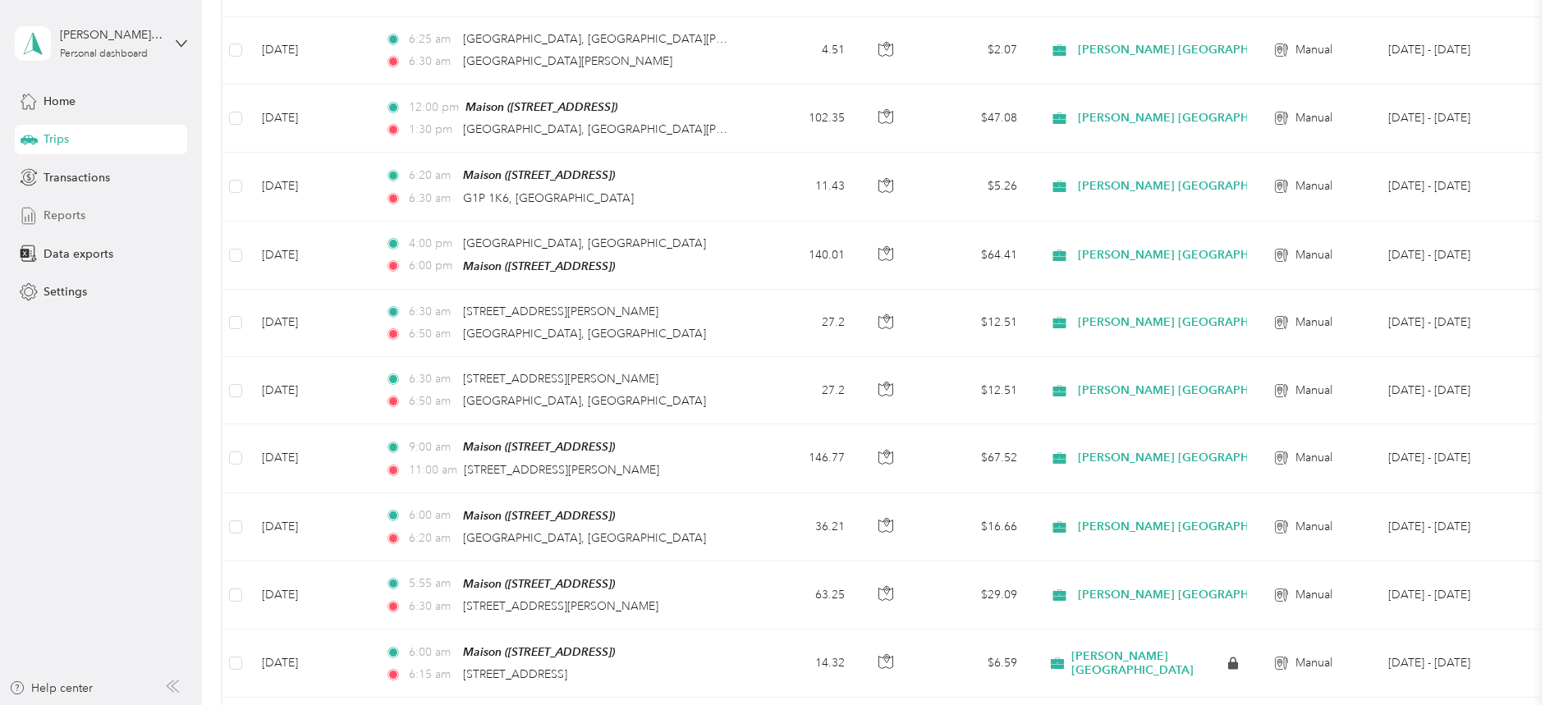
click at [79, 215] on span "Reports" at bounding box center [65, 215] width 42 height 17
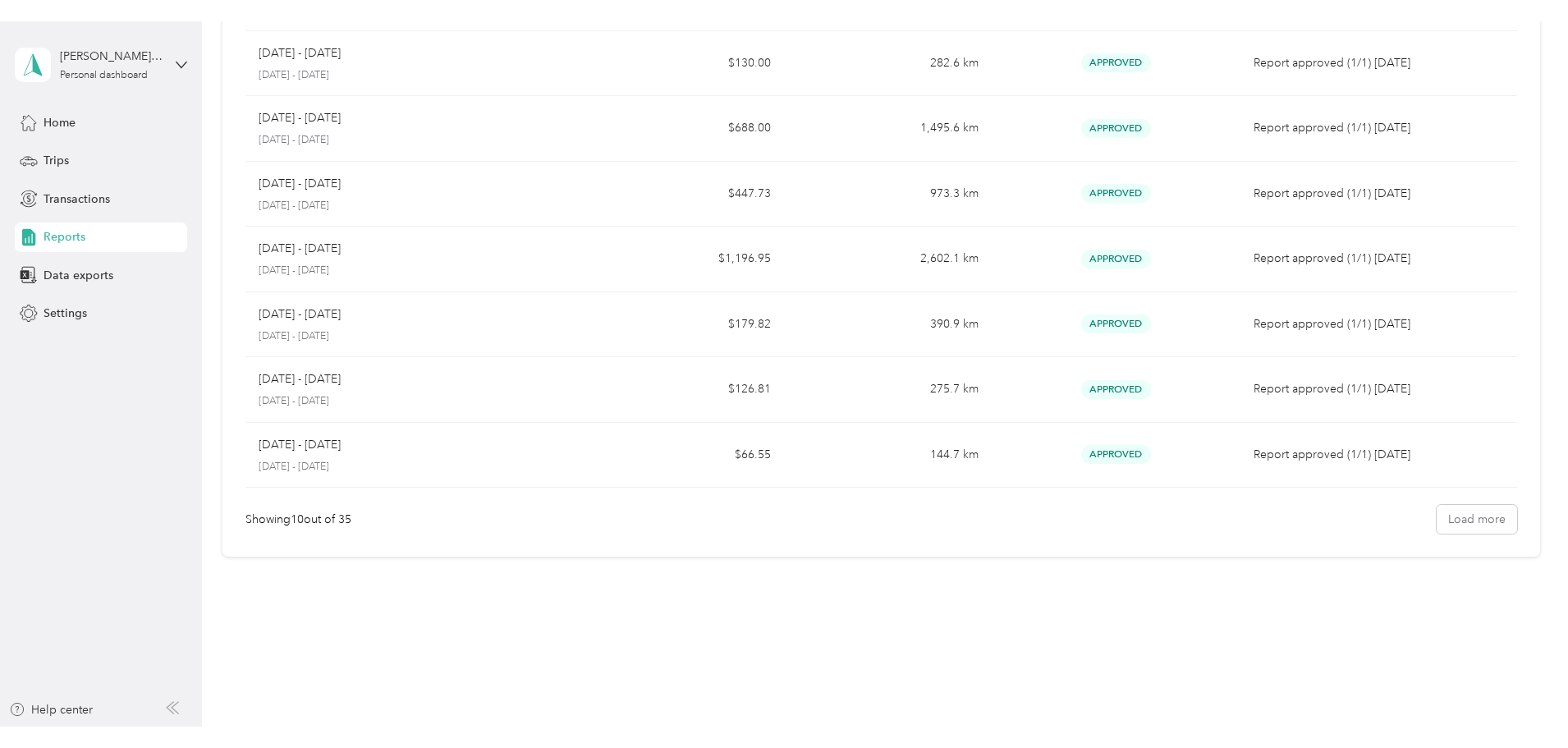
scroll to position [317, 0]
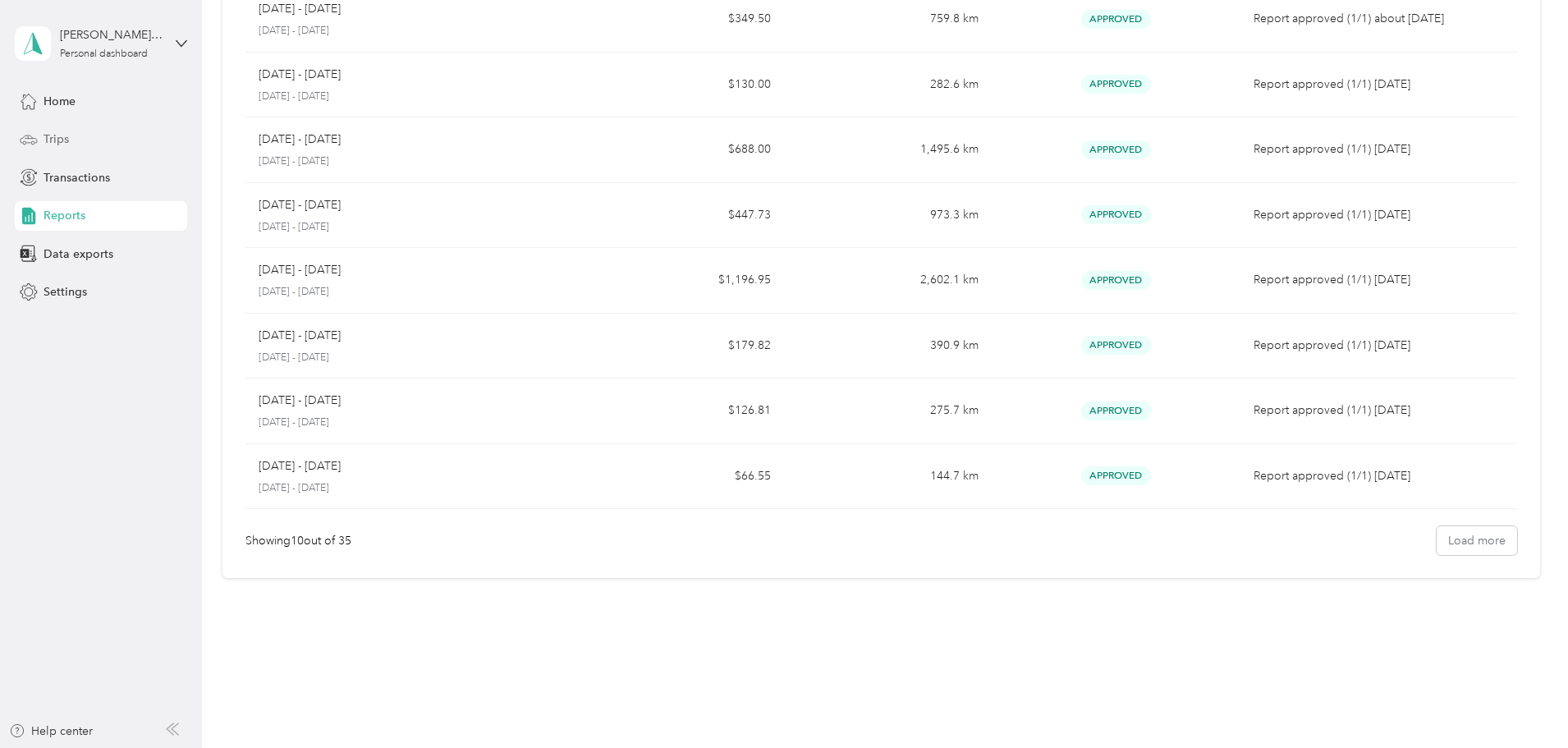
click at [60, 142] on span "Trips" at bounding box center [56, 139] width 26 height 17
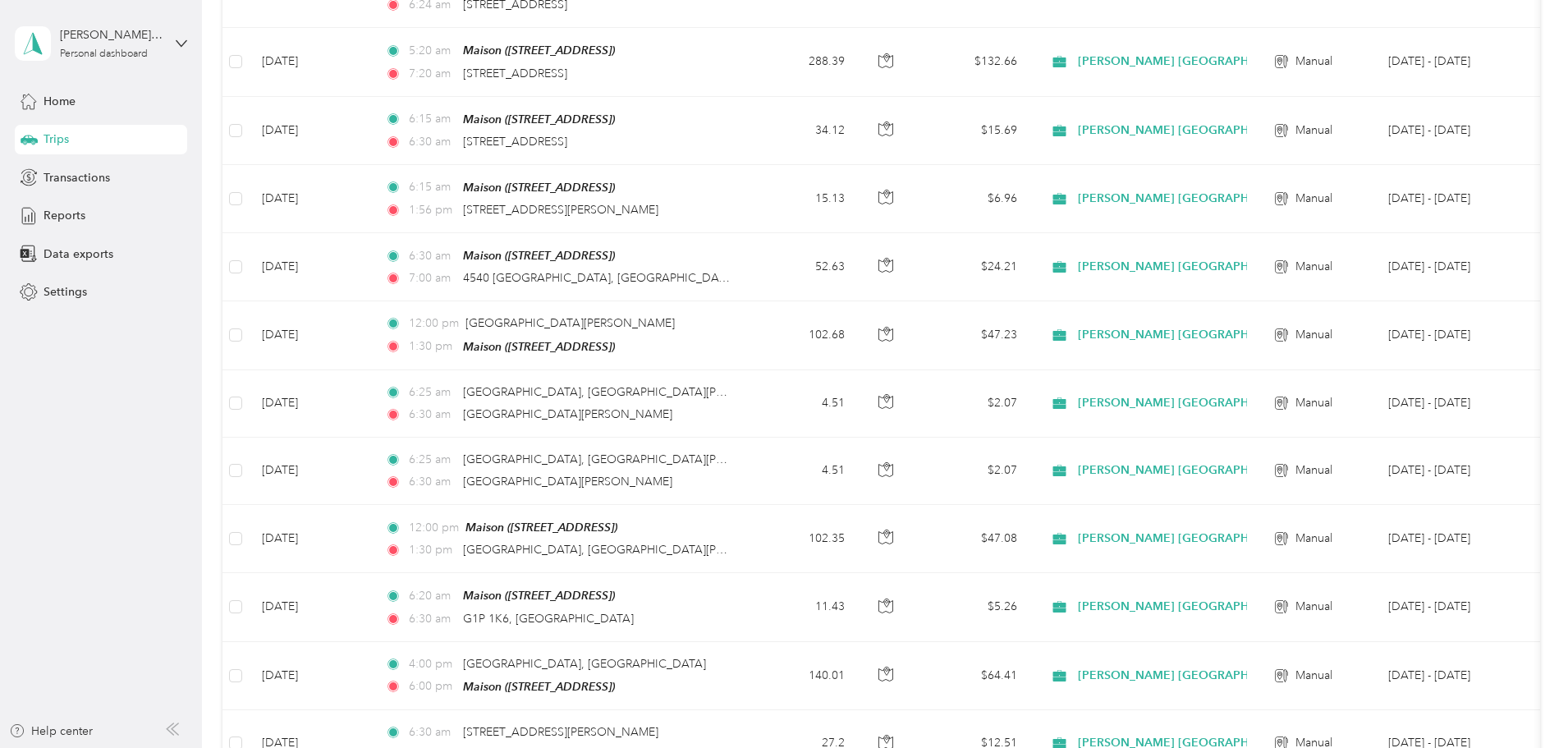
scroll to position [738, 0]
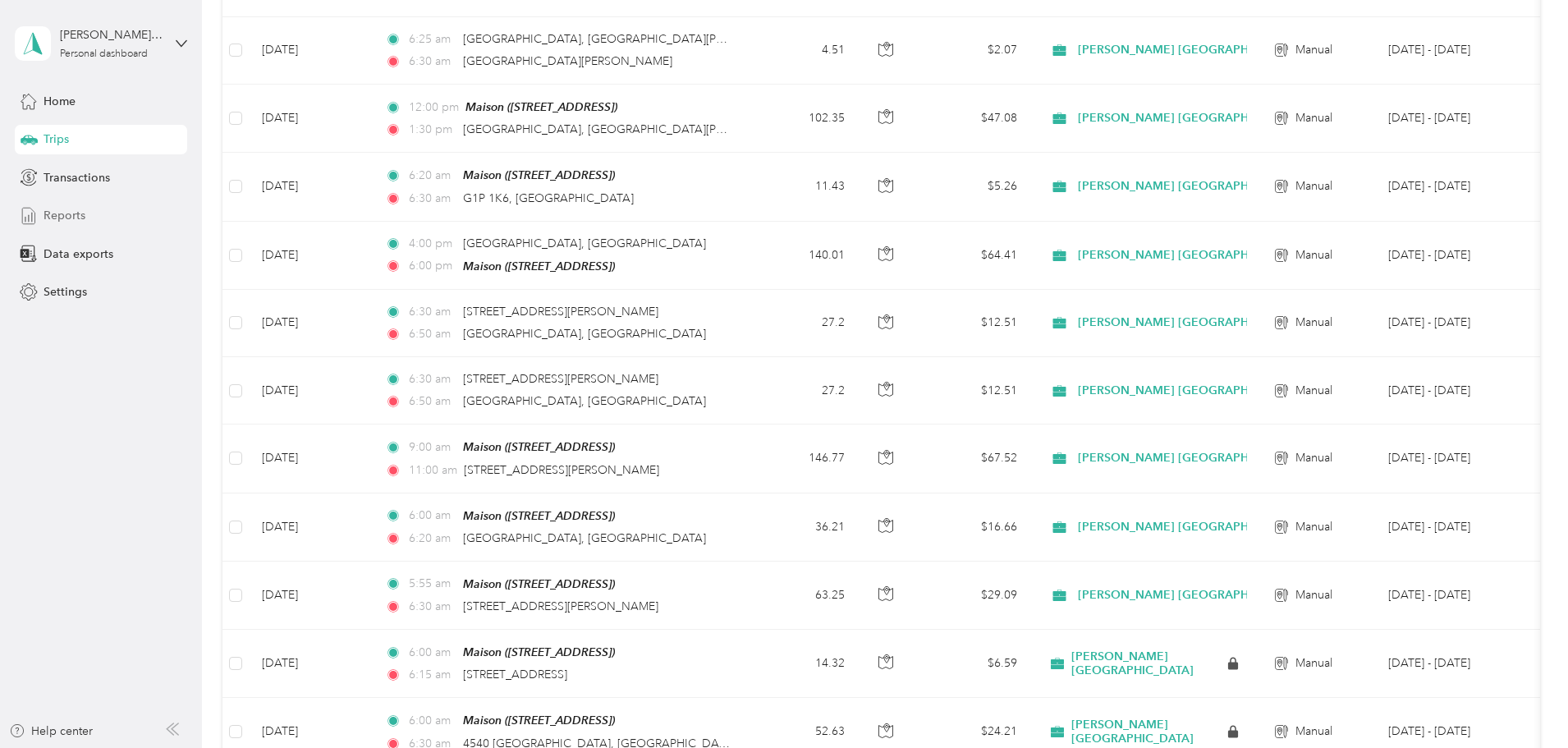
click at [72, 214] on span "Reports" at bounding box center [65, 215] width 42 height 17
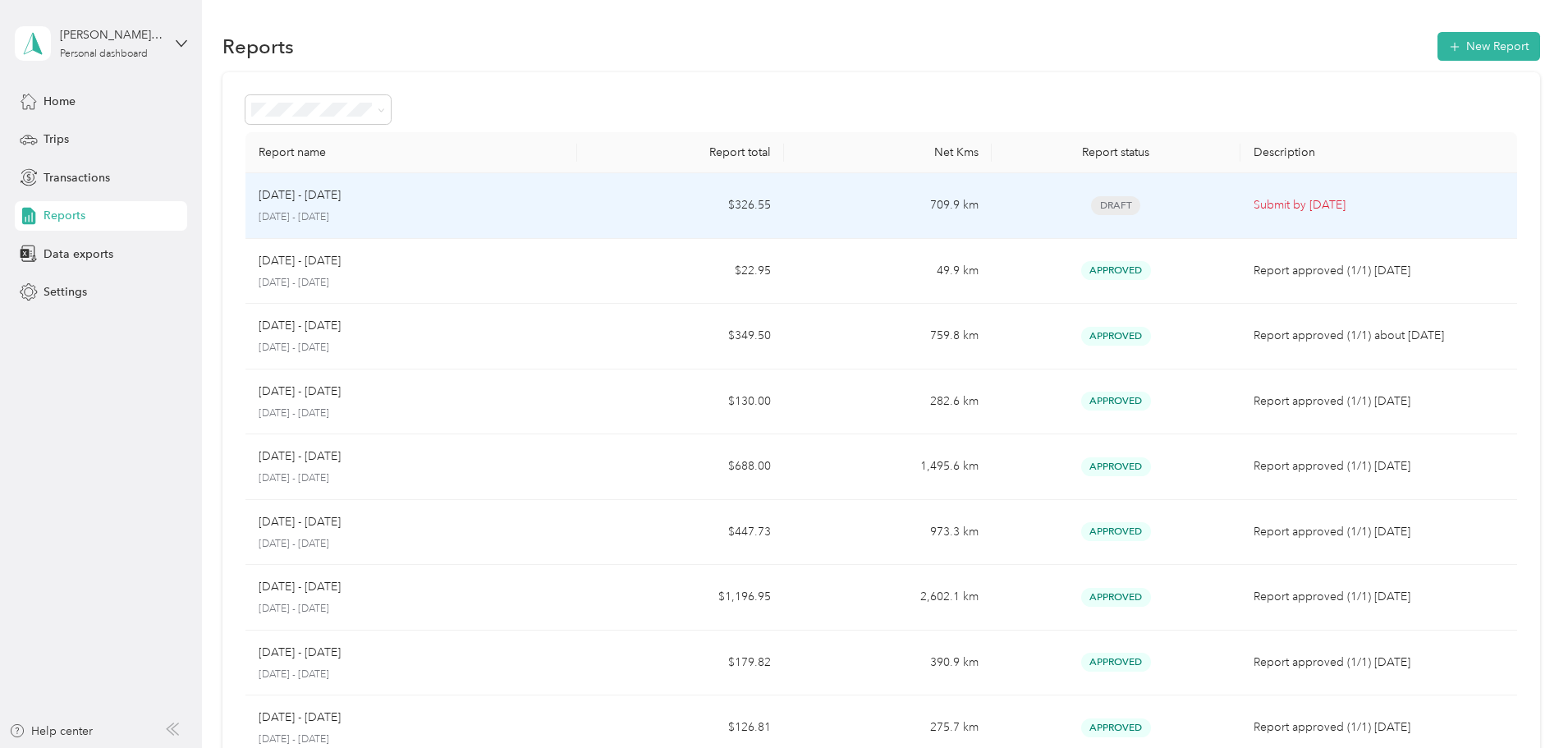
click at [754, 201] on p "Submit by [DATE]" at bounding box center [1378, 205] width 250 height 18
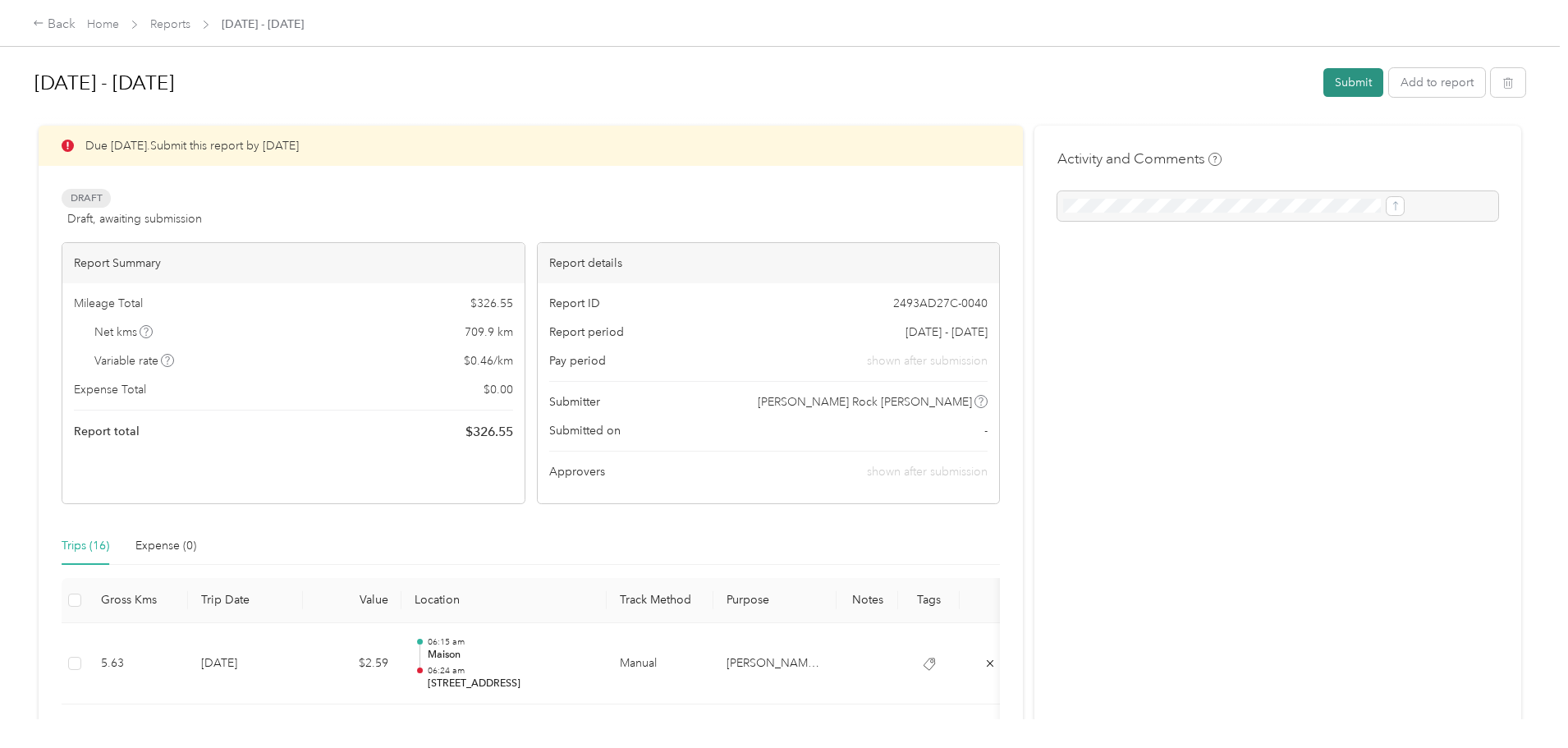
click at [754, 85] on button "Submit" at bounding box center [1353, 83] width 60 height 29
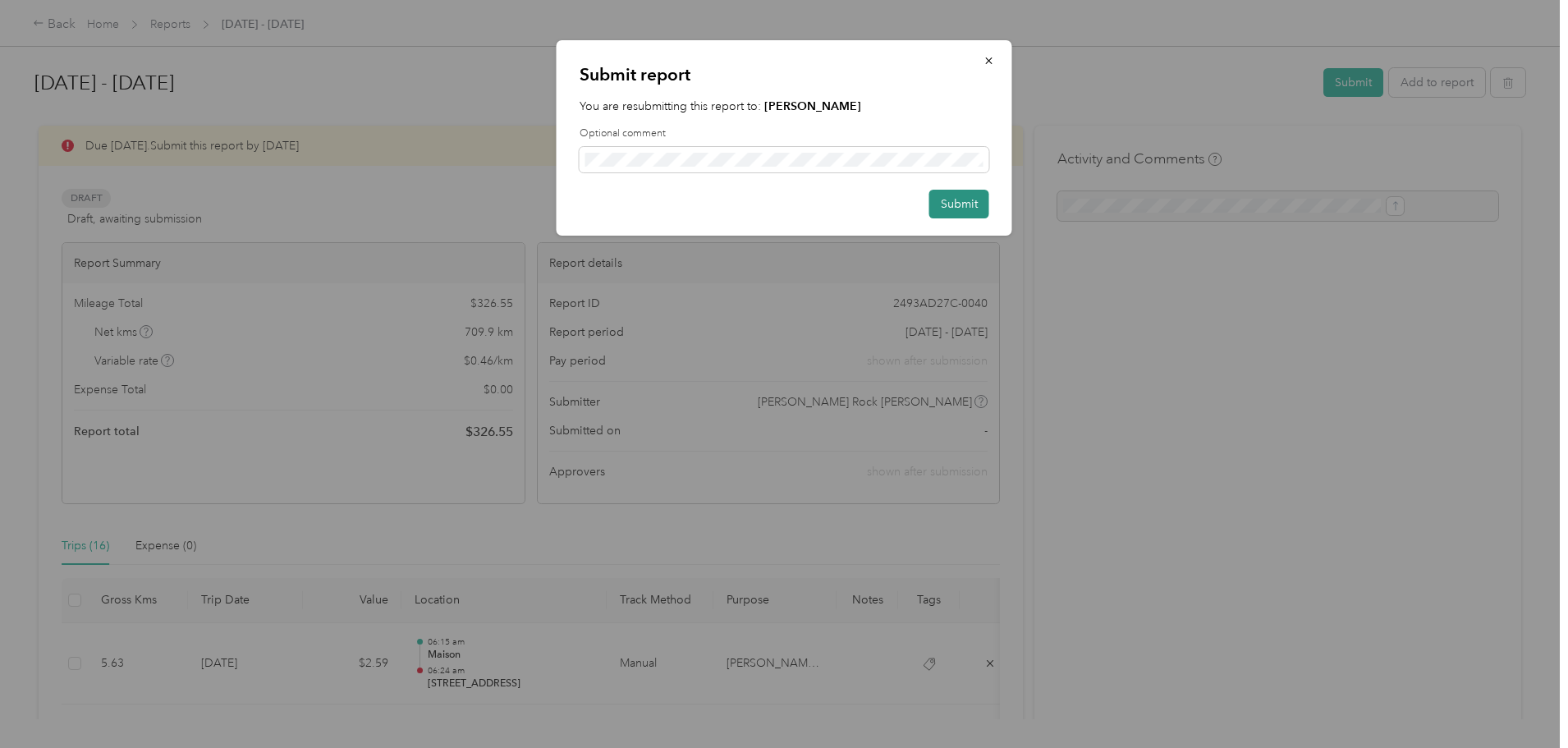
click at [754, 208] on button "Submit" at bounding box center [959, 204] width 60 height 29
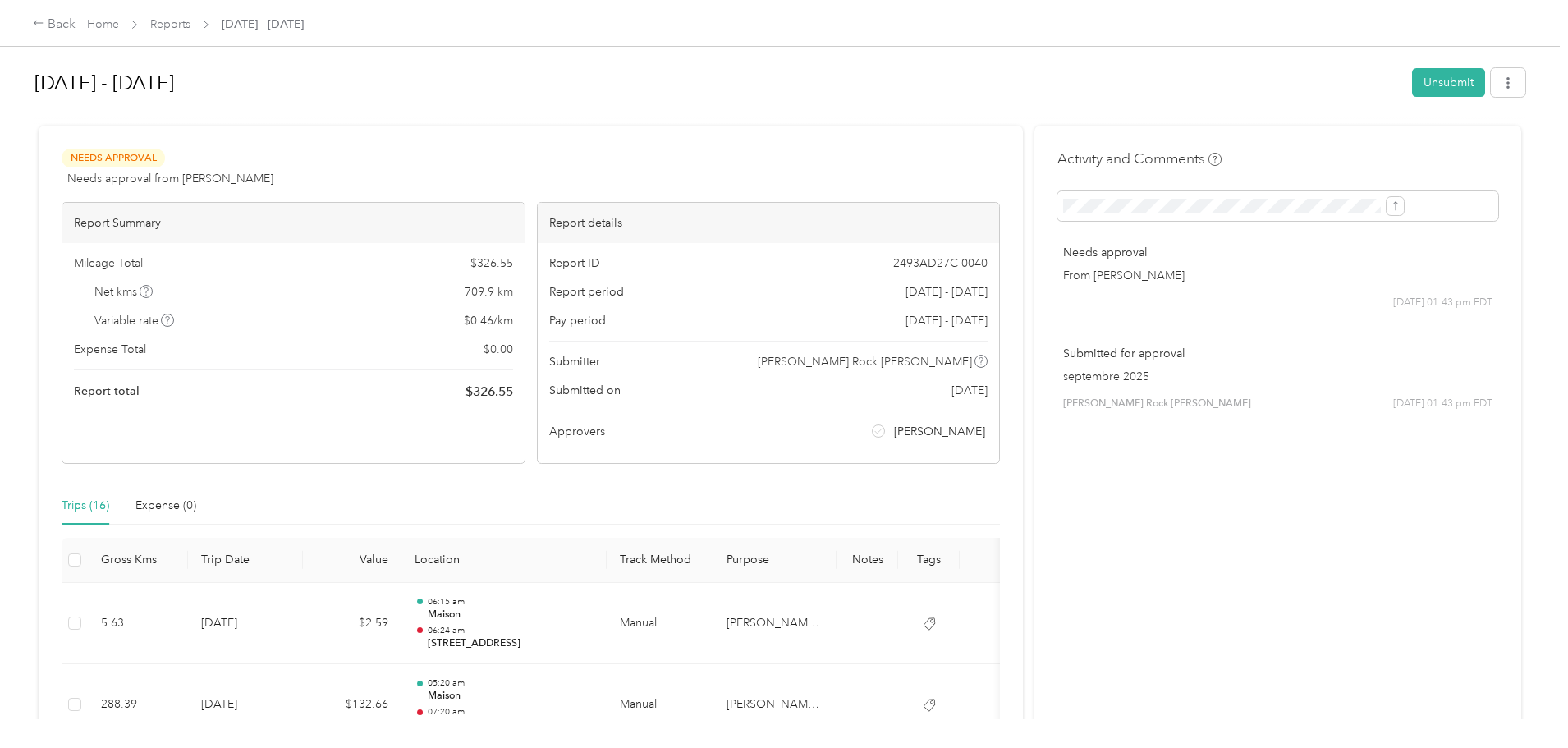
click at [163, 22] on div "Back Home Reports [DATE] - [DATE]" at bounding box center [784, 23] width 1568 height 46
click at [119, 24] on link "Home" at bounding box center [103, 24] width 32 height 14
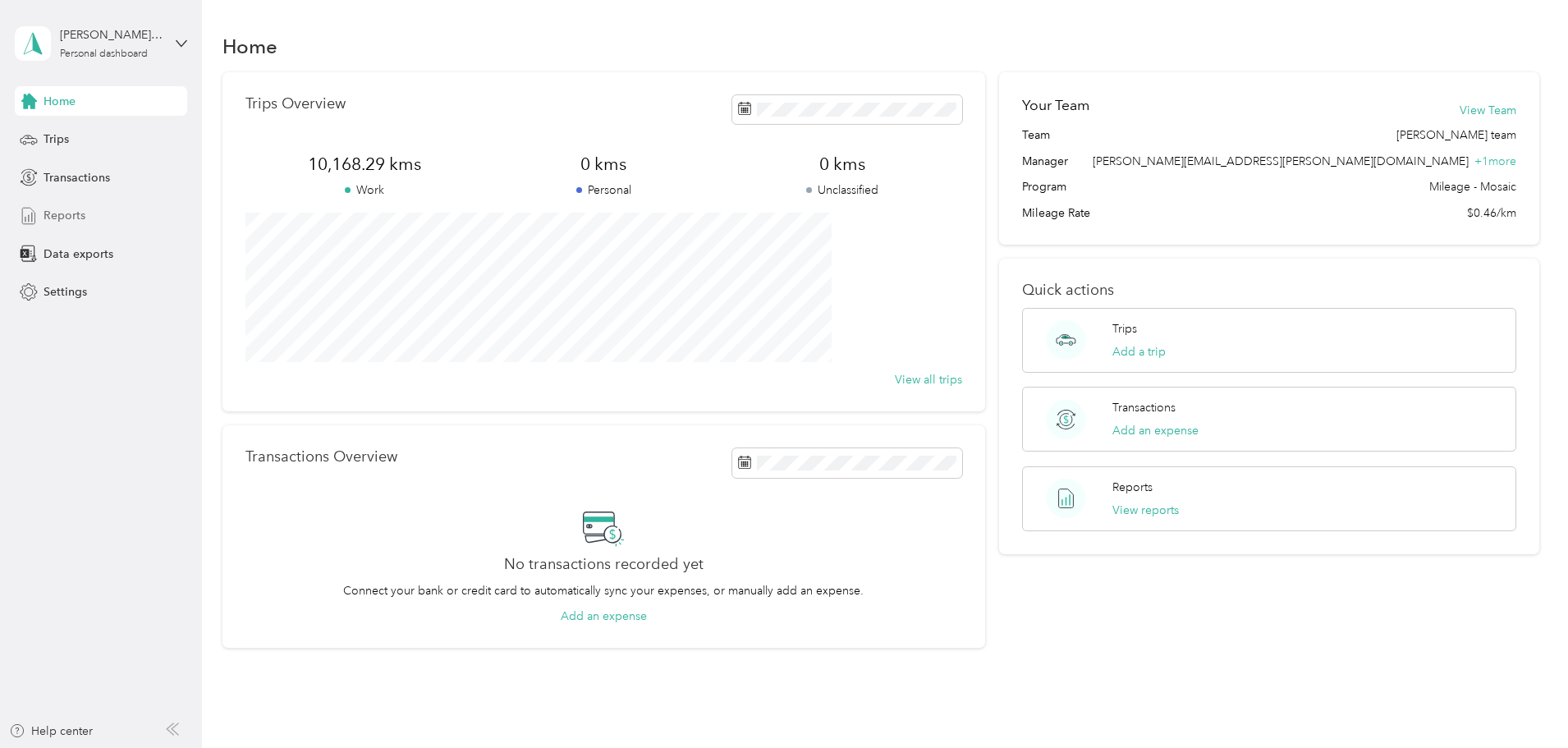
click at [63, 211] on span "Reports" at bounding box center [65, 215] width 42 height 17
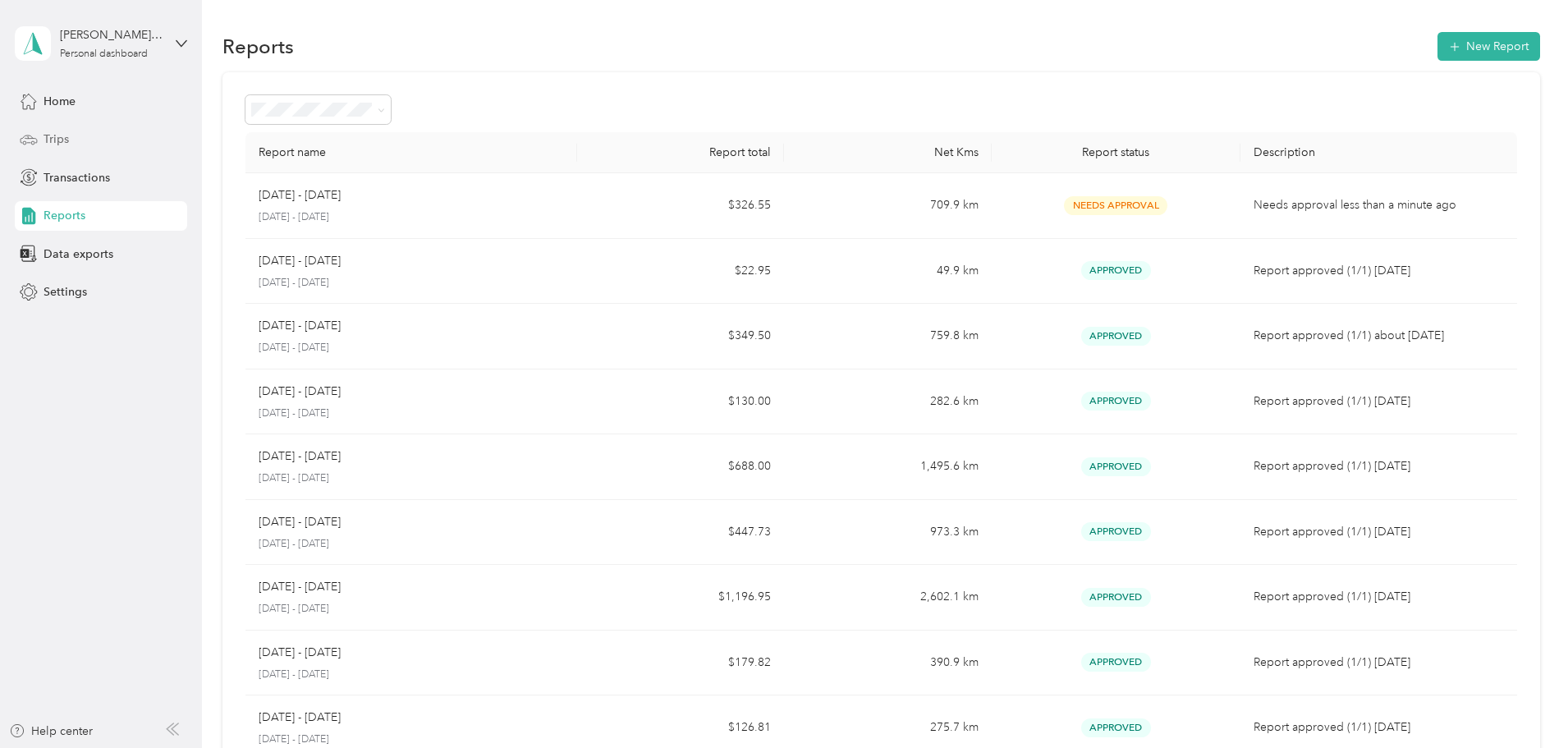
click at [58, 145] on span "Trips" at bounding box center [56, 139] width 26 height 17
